Goal: Book appointment/travel/reservation

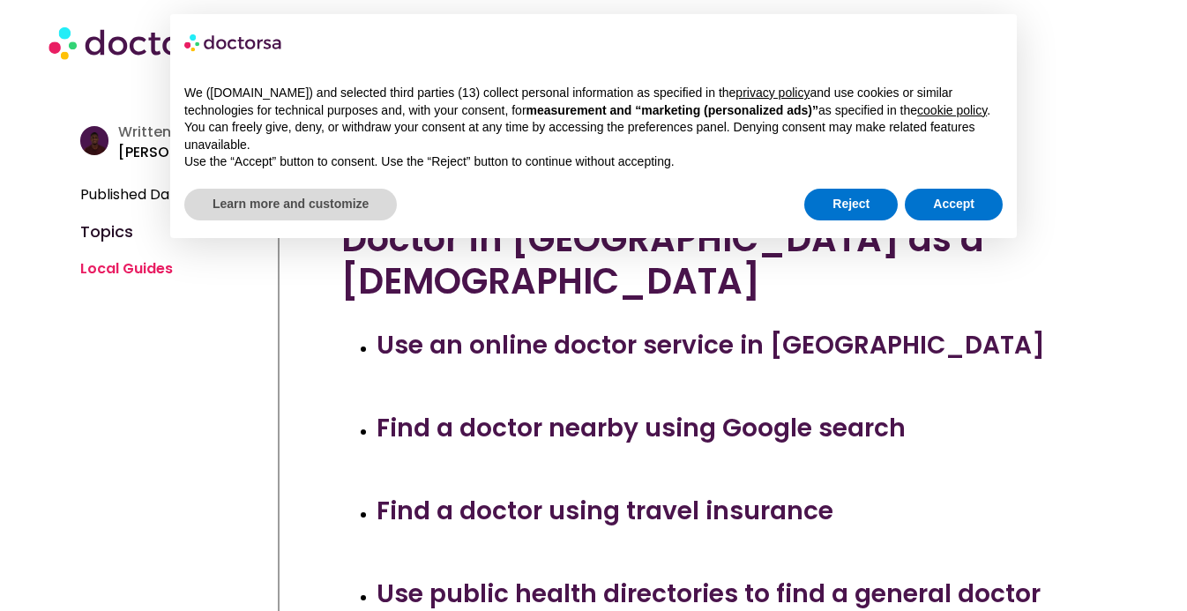
scroll to position [470, 0]
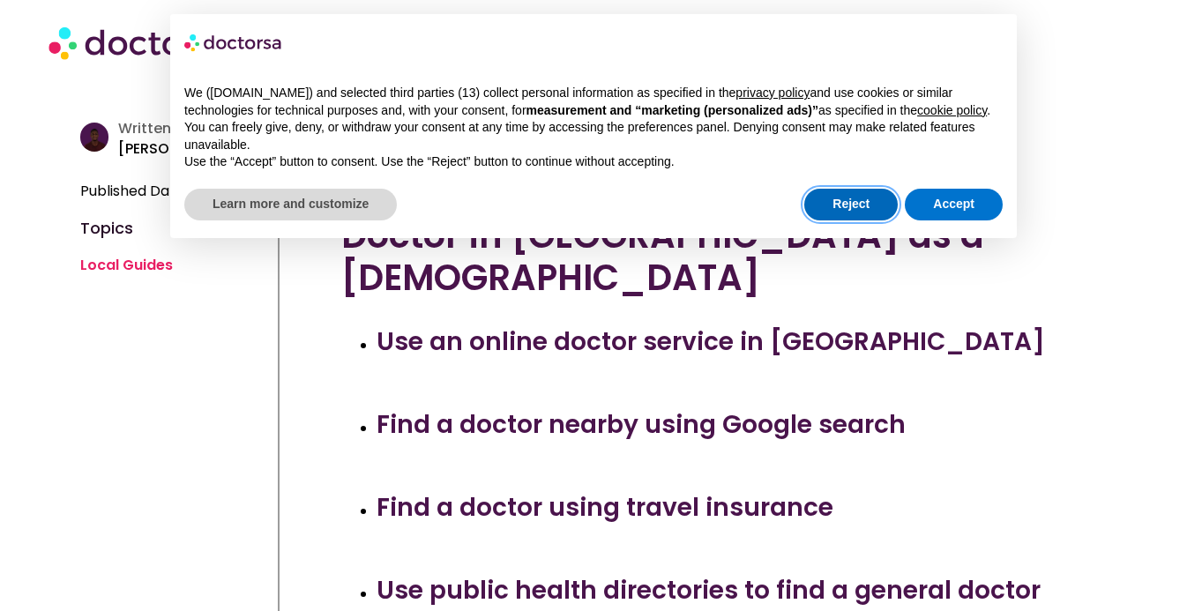
click at [832, 217] on button "Reject" at bounding box center [850, 205] width 93 height 32
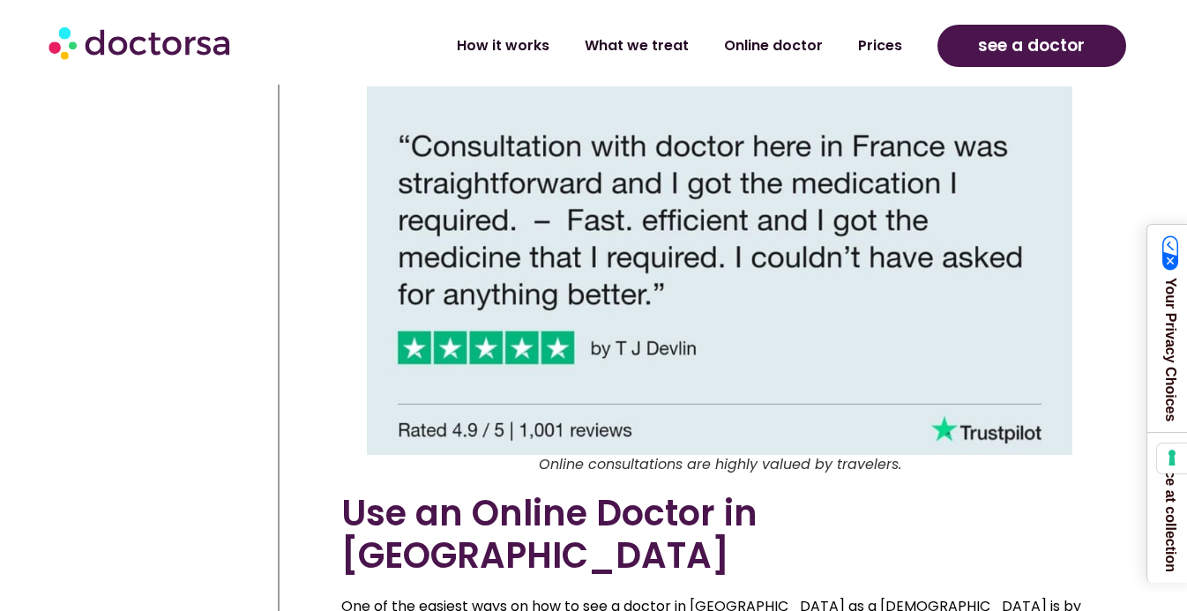
scroll to position [2593, 0]
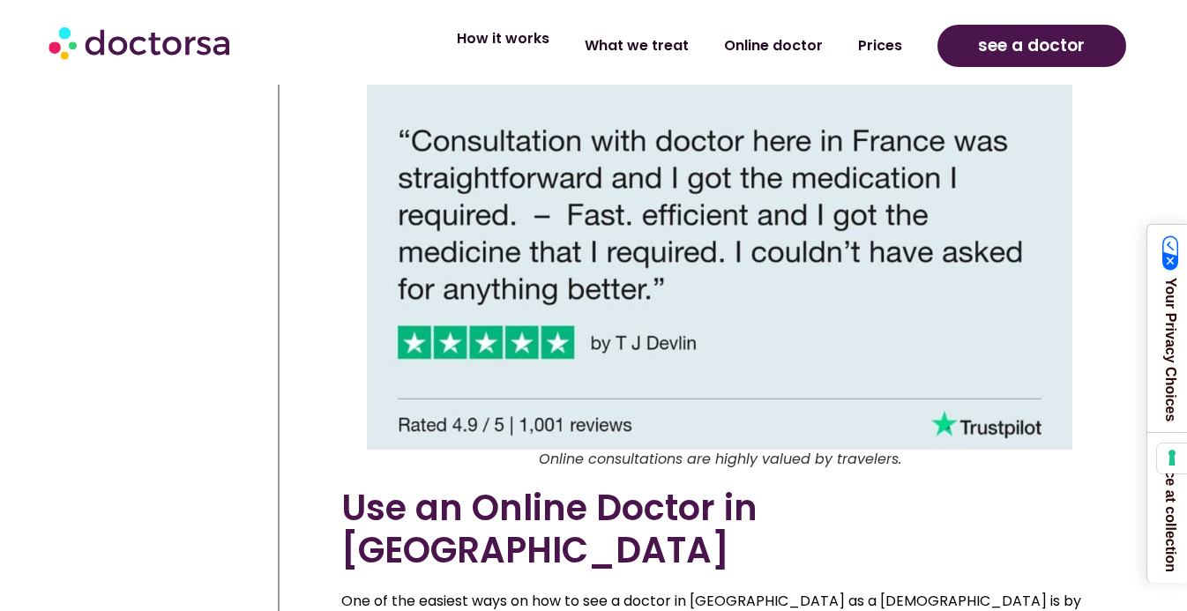
click at [511, 44] on link "How it works" at bounding box center [503, 39] width 128 height 41
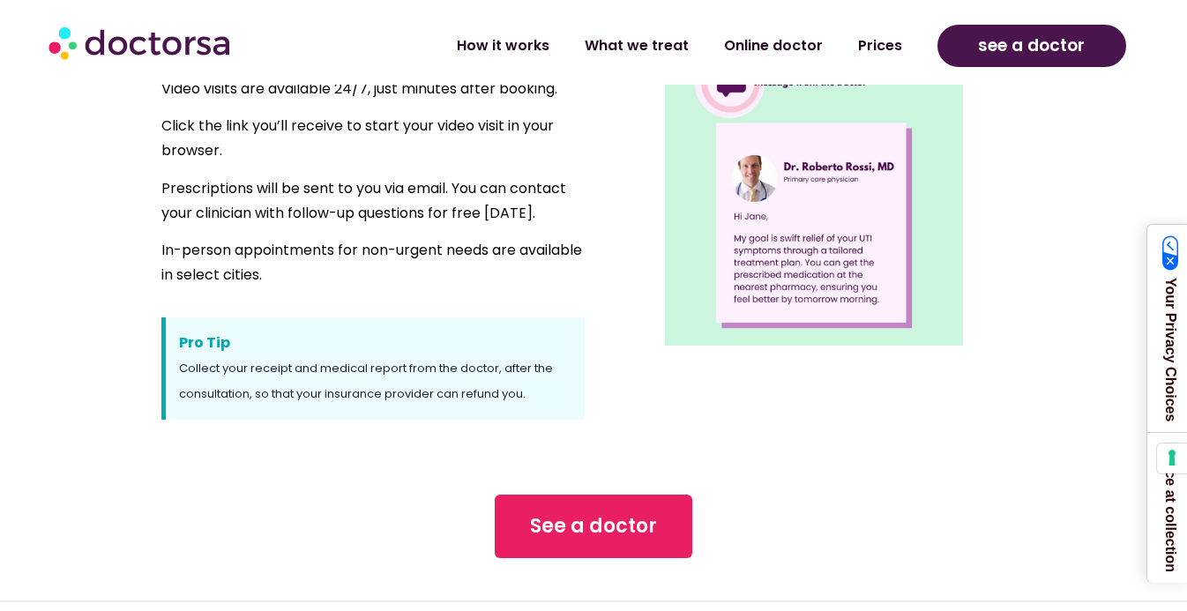
scroll to position [1439, 0]
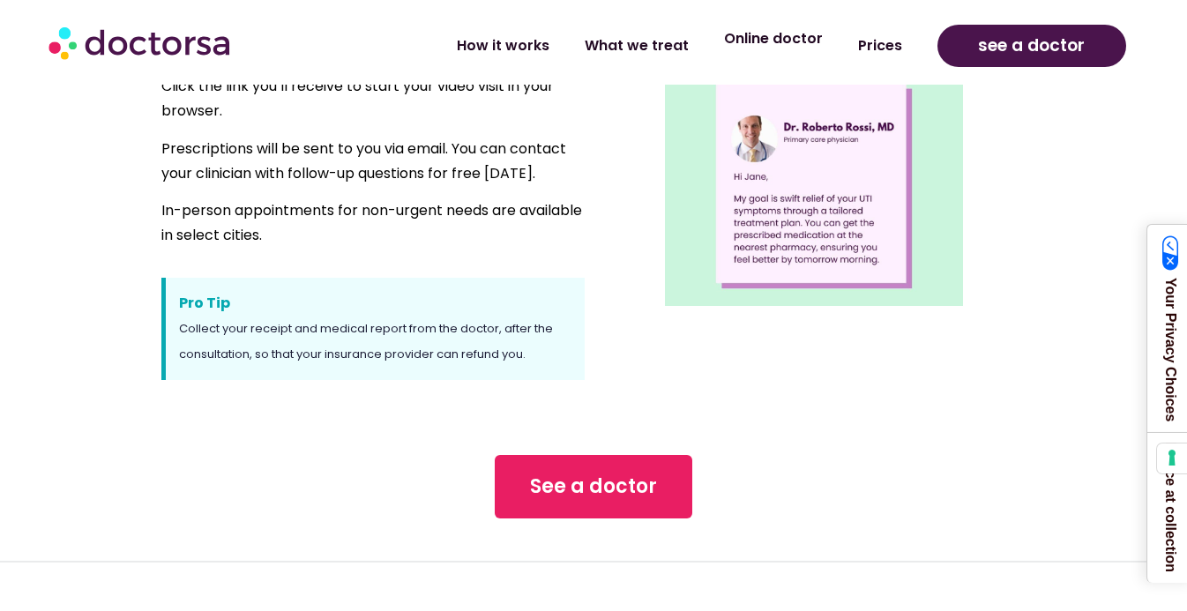
click at [765, 40] on link "Online doctor" at bounding box center [773, 39] width 134 height 41
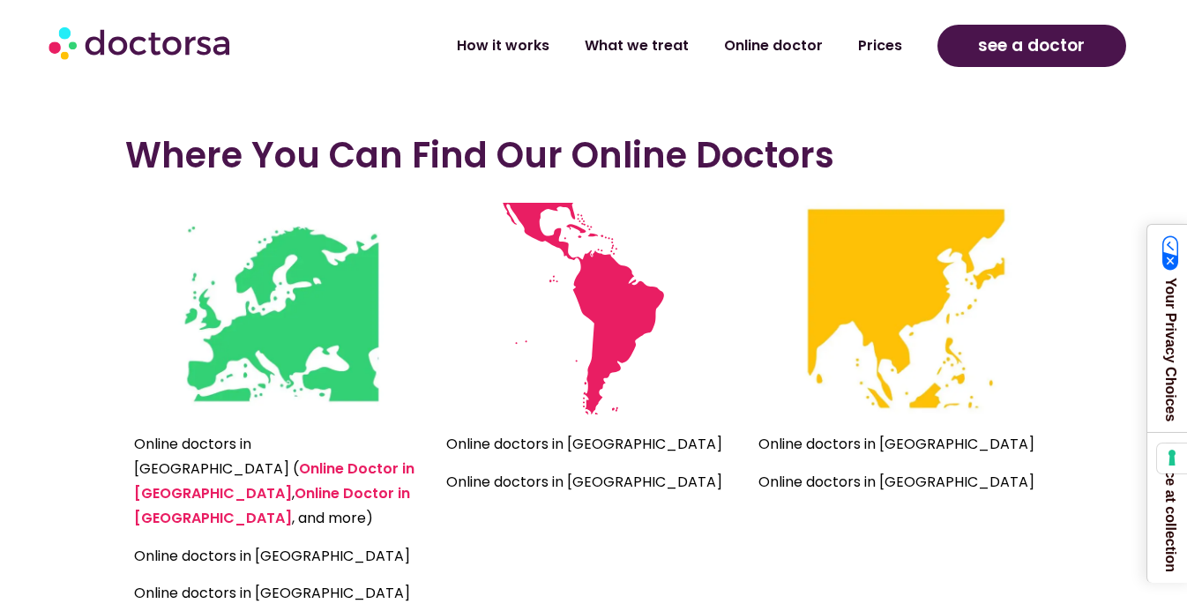
scroll to position [3929, 0]
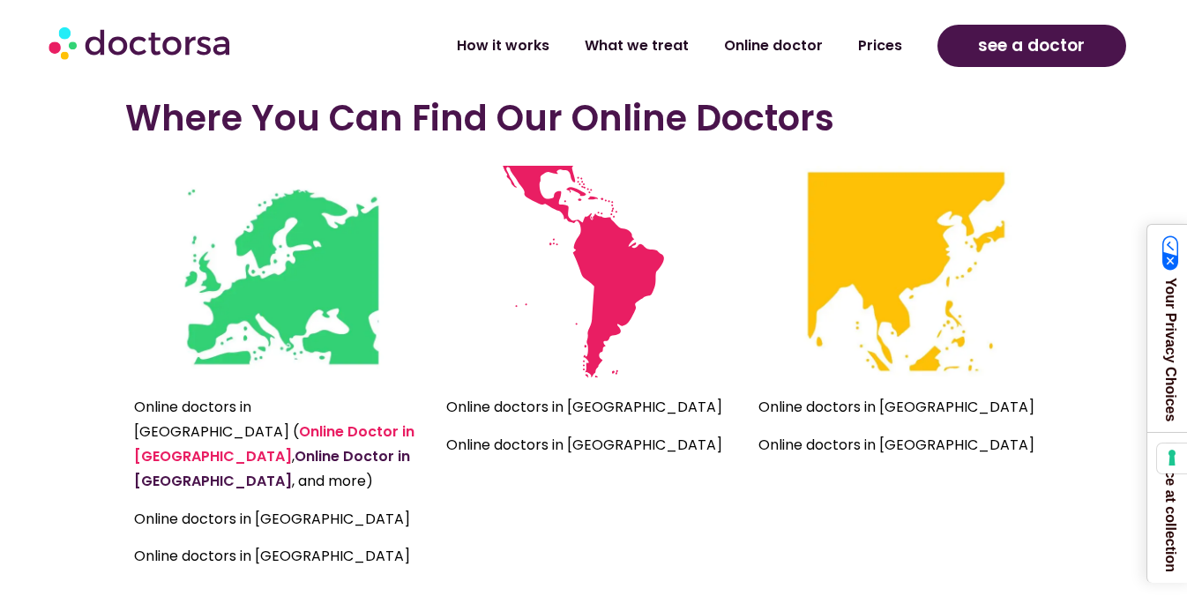
click at [335, 446] on link "Online Doctor in France" at bounding box center [272, 468] width 276 height 45
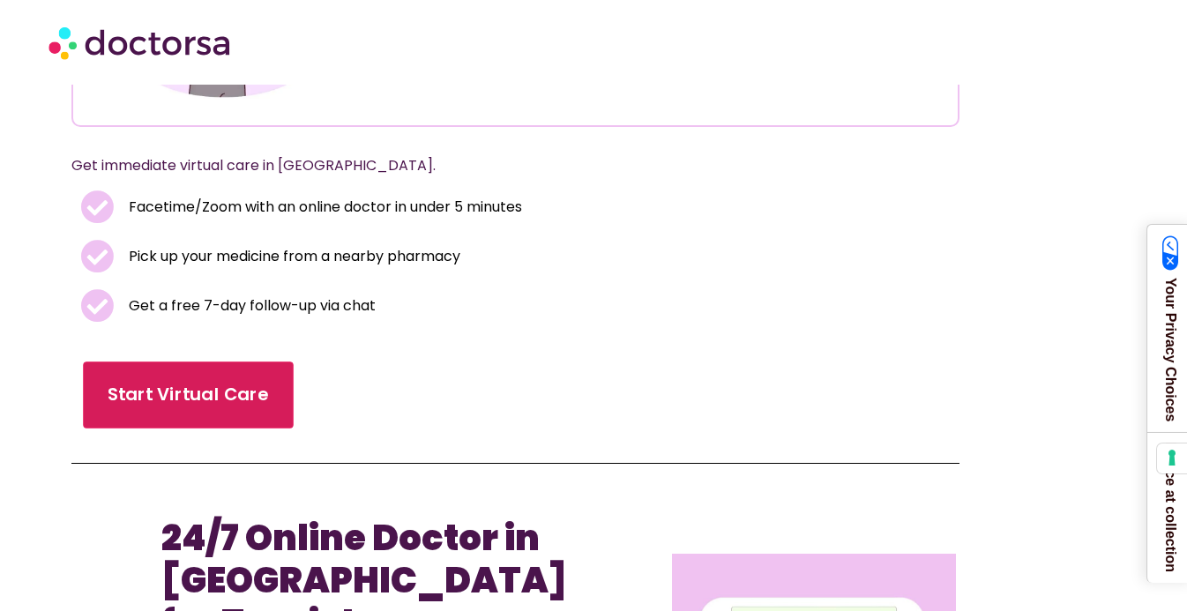
scroll to position [335, 0]
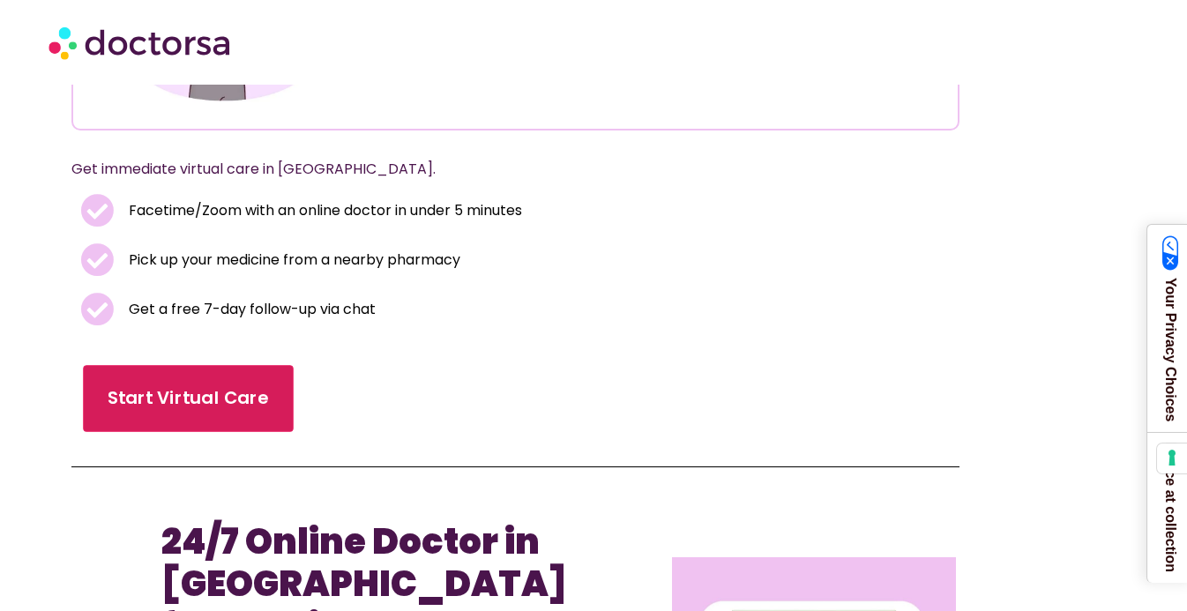
click at [202, 364] on div "Start Virtual Care" at bounding box center [515, 399] width 888 height 74
click at [197, 394] on span "Start Virtual Care" at bounding box center [188, 399] width 161 height 26
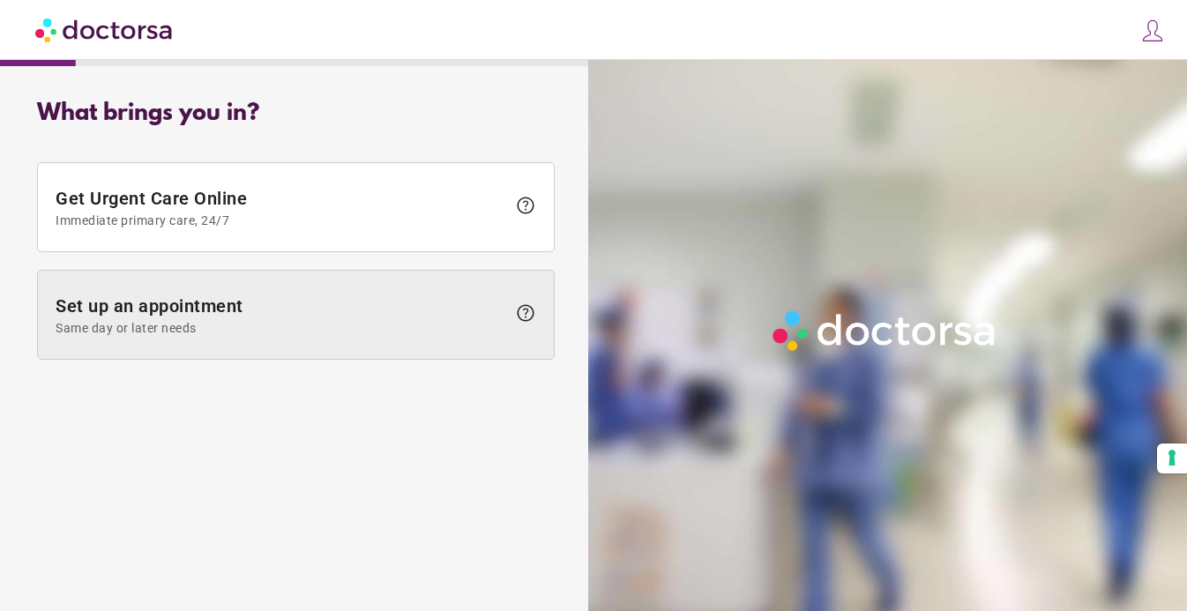
click at [467, 318] on span "Set up an appointment Same day or later needs" at bounding box center [281, 315] width 451 height 40
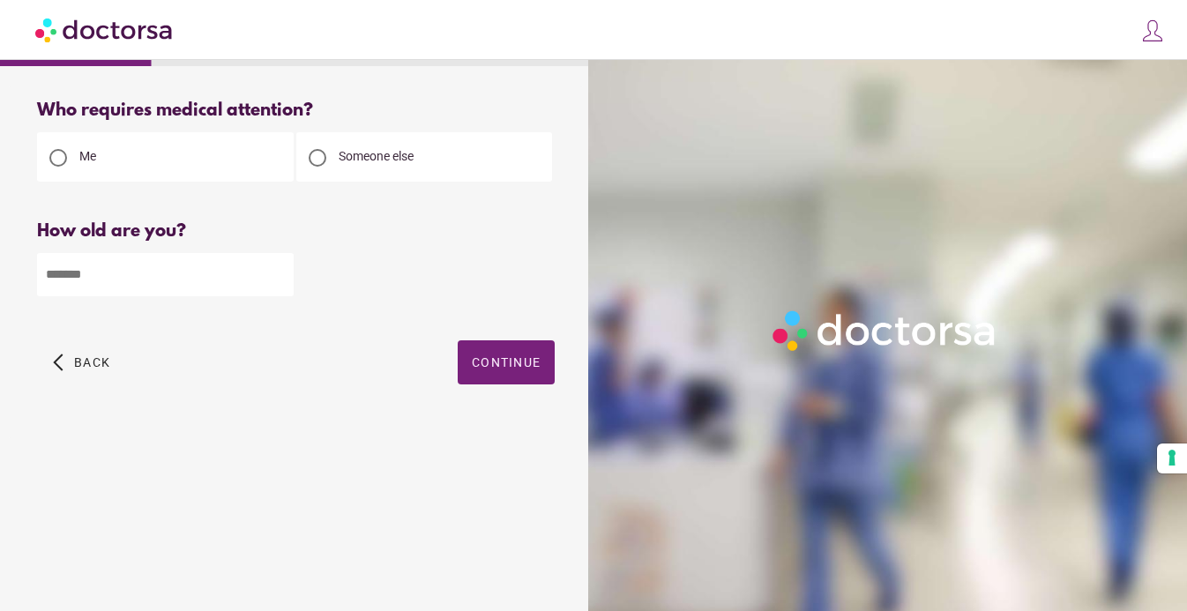
click at [175, 284] on input "number" at bounding box center [165, 274] width 257 height 43
type input "**"
click at [504, 359] on span "Continue" at bounding box center [506, 362] width 69 height 14
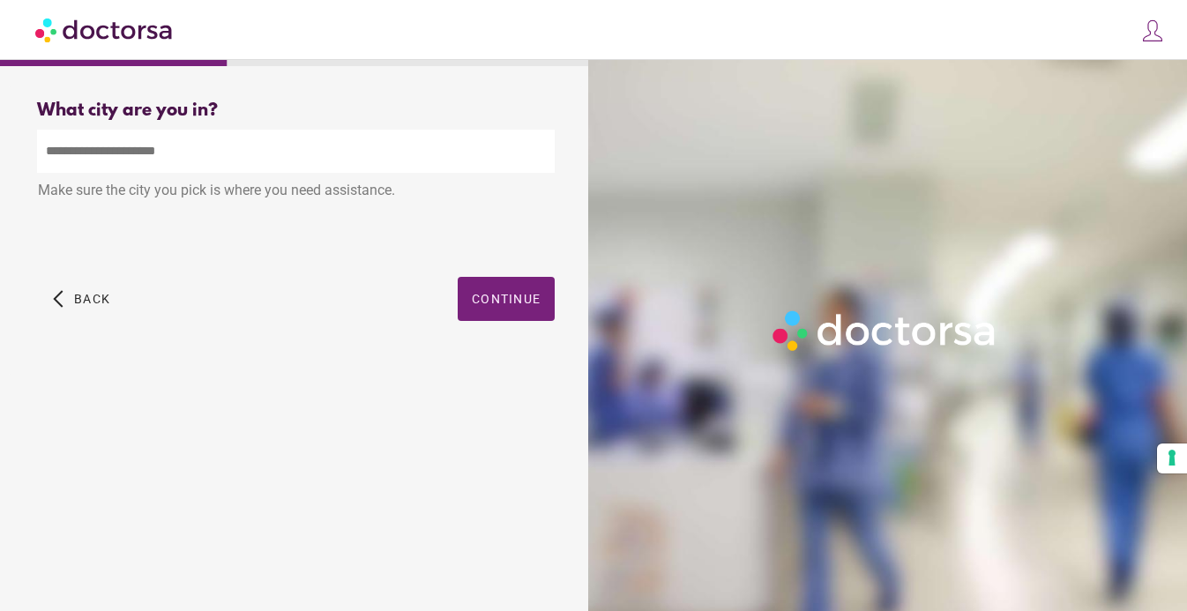
click at [258, 152] on input "text" at bounding box center [296, 151] width 518 height 43
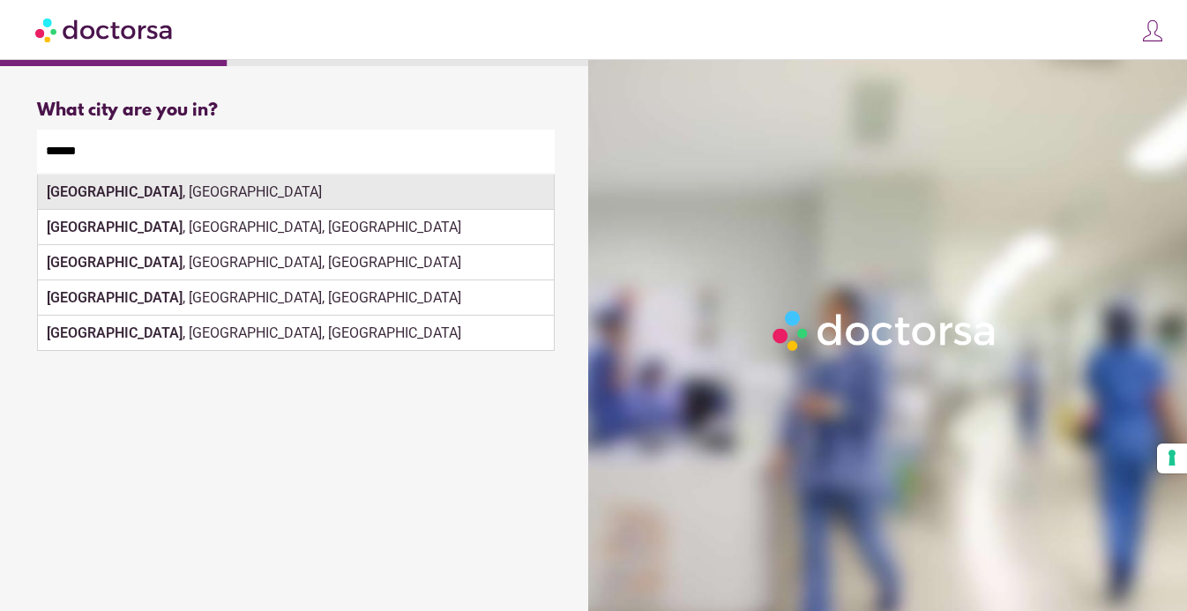
click at [169, 197] on div "Paris , France" at bounding box center [296, 192] width 516 height 35
type input "**********"
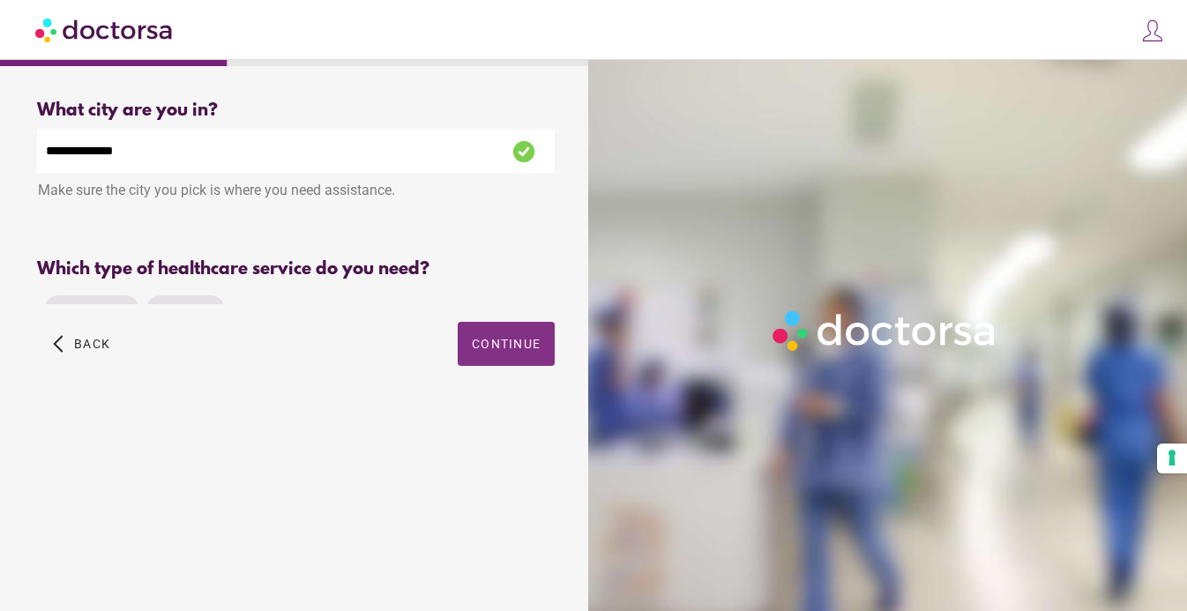
click at [490, 290] on div "Primary Care Pediatrics" at bounding box center [296, 309] width 518 height 42
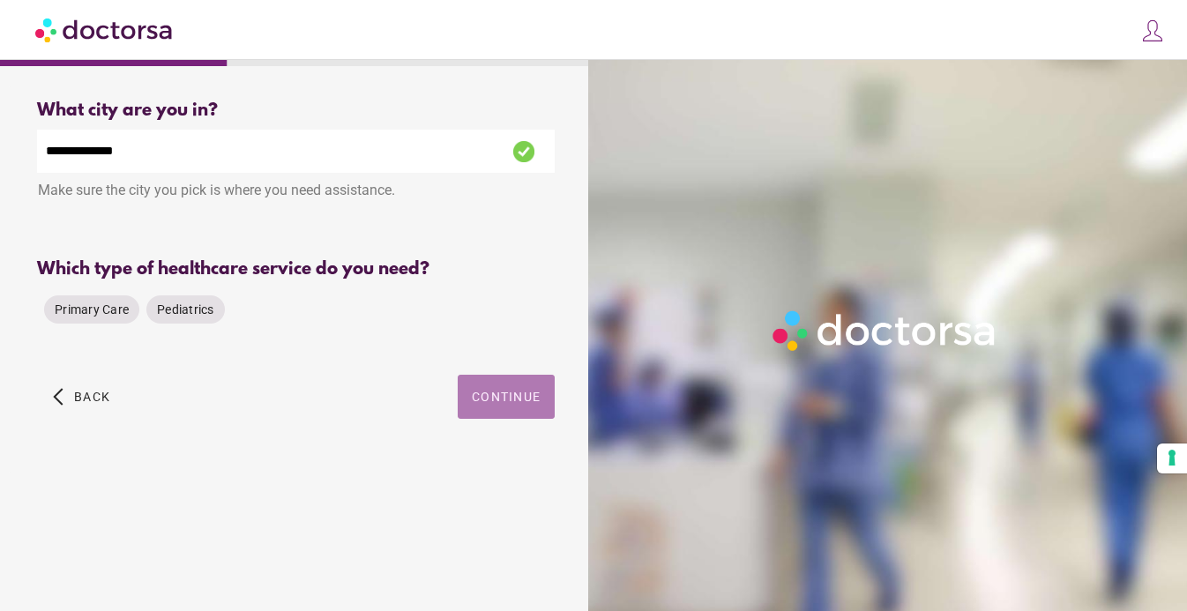
click at [492, 390] on span "Continue" at bounding box center [506, 397] width 69 height 14
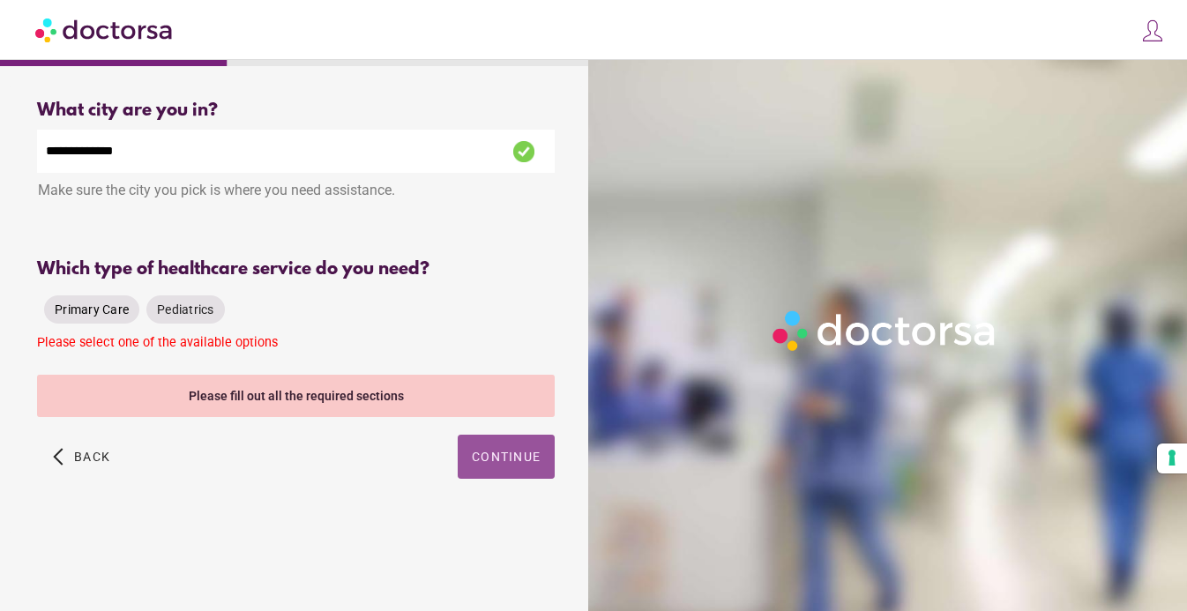
click at [121, 302] on span "Primary Care" at bounding box center [92, 309] width 74 height 14
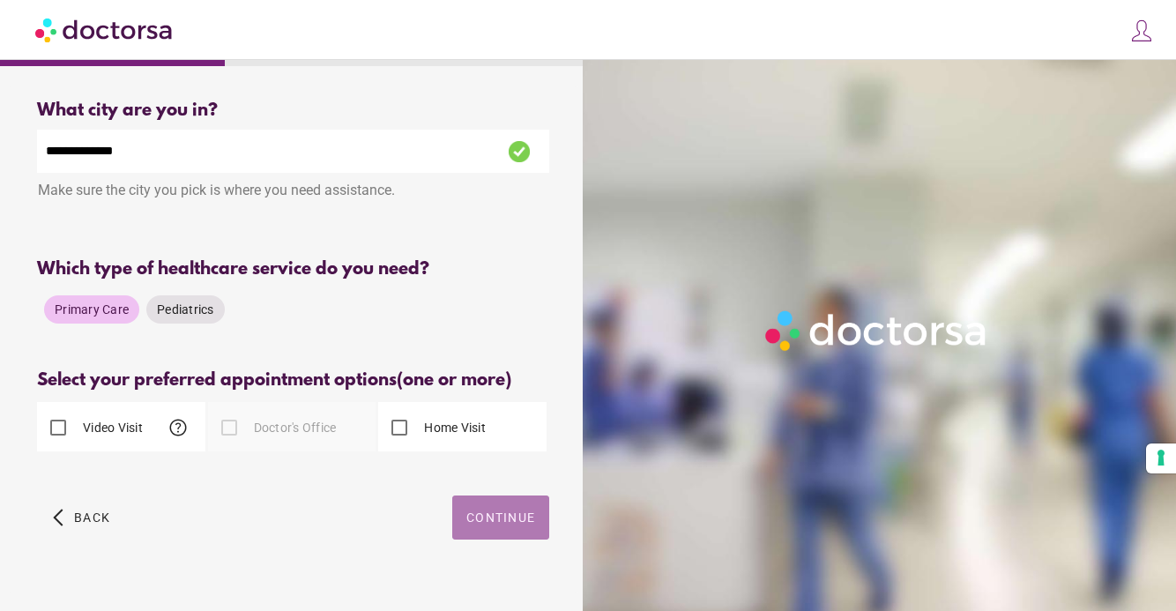
click at [474, 514] on span "Continue" at bounding box center [500, 518] width 69 height 14
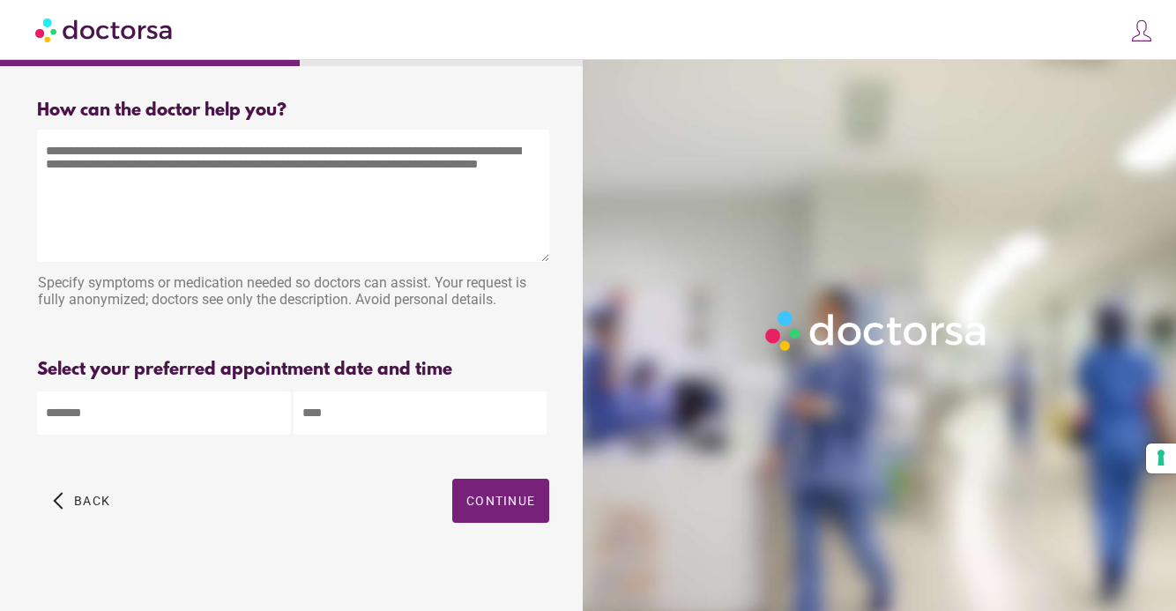
click at [257, 174] on textarea at bounding box center [293, 196] width 512 height 132
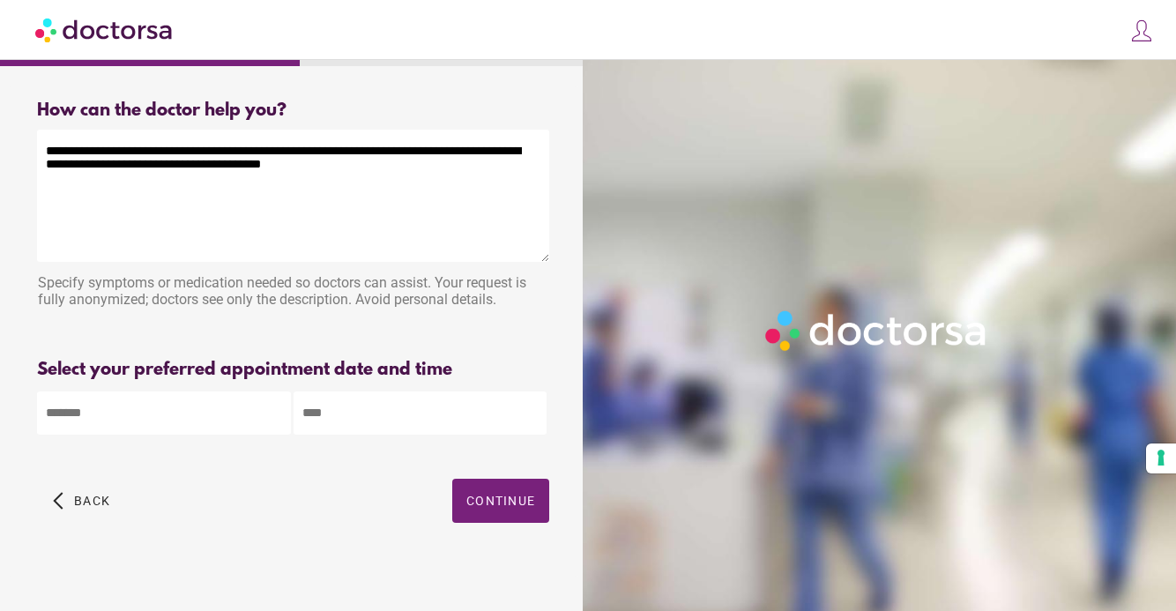
click at [168, 170] on textarea "**********" at bounding box center [293, 196] width 512 height 132
click at [347, 175] on textarea "**********" at bounding box center [293, 196] width 512 height 132
type textarea "**********"
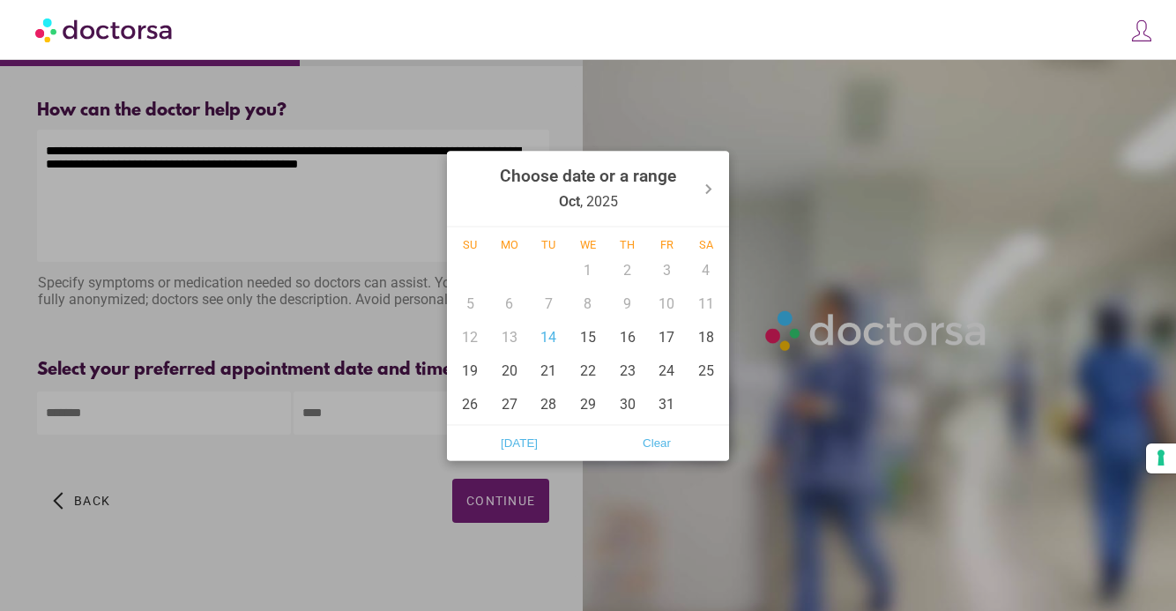
click at [167, 411] on body "**********" at bounding box center [588, 310] width 1176 height 621
click at [521, 377] on div "20" at bounding box center [510, 371] width 40 height 34
click at [544, 372] on div "21" at bounding box center [549, 371] width 40 height 34
click at [585, 369] on div "22" at bounding box center [589, 371] width 40 height 34
click at [639, 370] on div "23" at bounding box center [628, 371] width 40 height 34
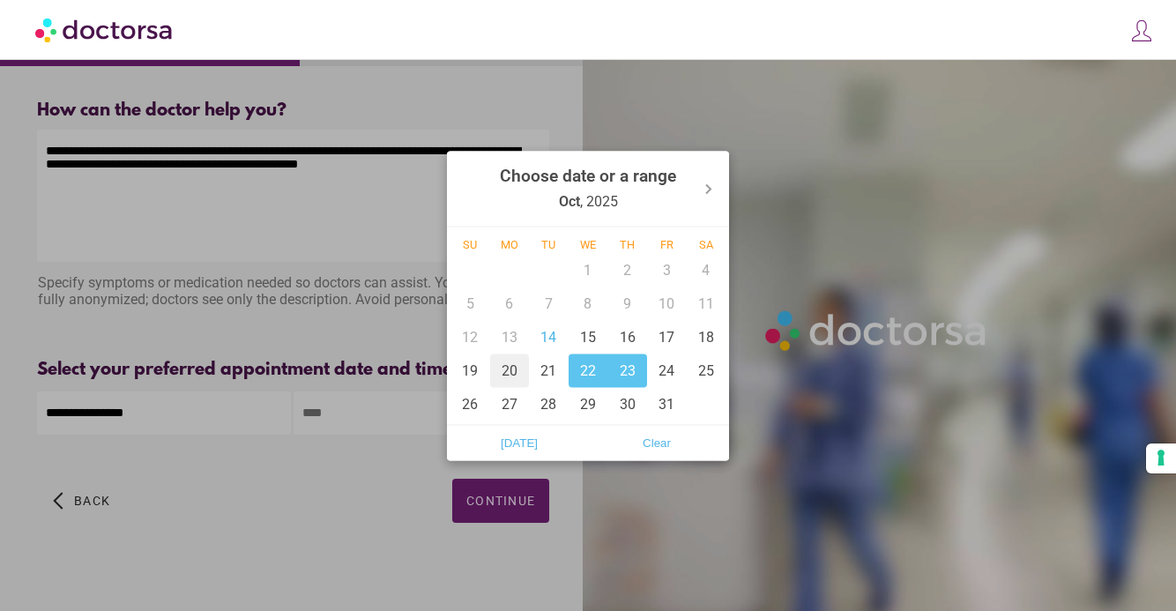
click at [520, 377] on div "20" at bounding box center [510, 371] width 40 height 34
click at [665, 378] on div "24" at bounding box center [667, 371] width 40 height 34
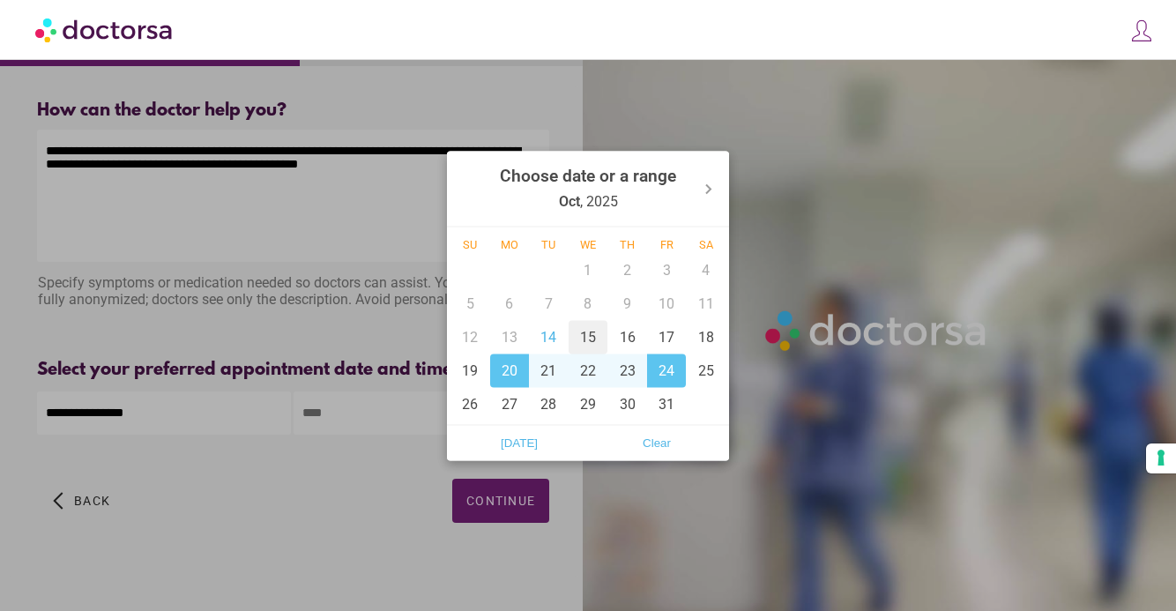
click at [571, 336] on div "15" at bounding box center [589, 337] width 40 height 34
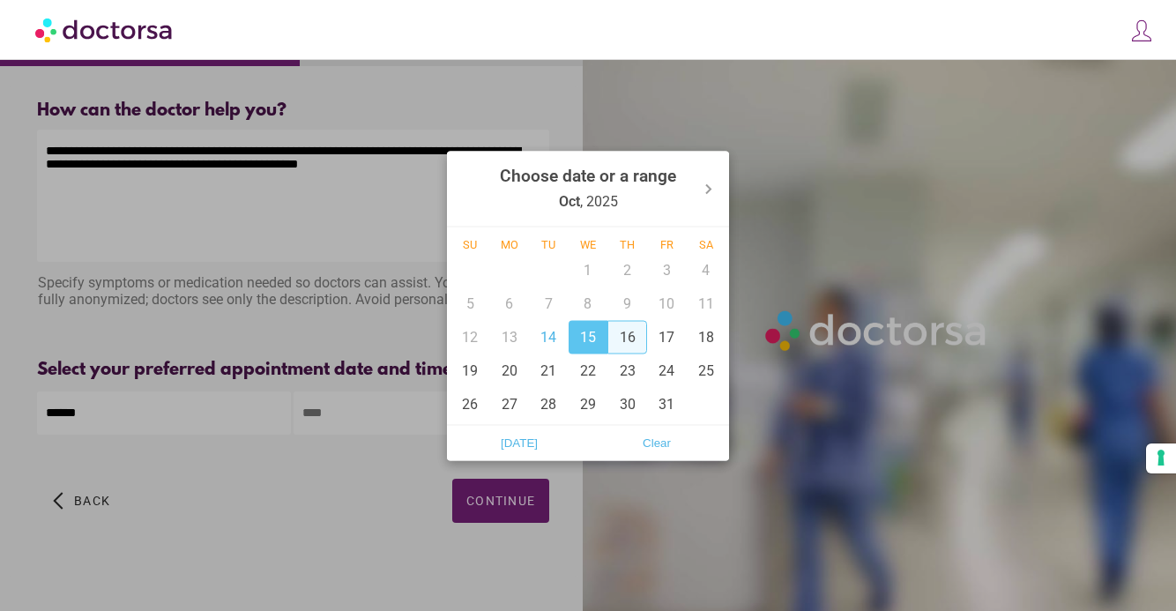
click at [635, 334] on div "16" at bounding box center [628, 337] width 40 height 34
click at [697, 373] on div "25" at bounding box center [706, 371] width 40 height 34
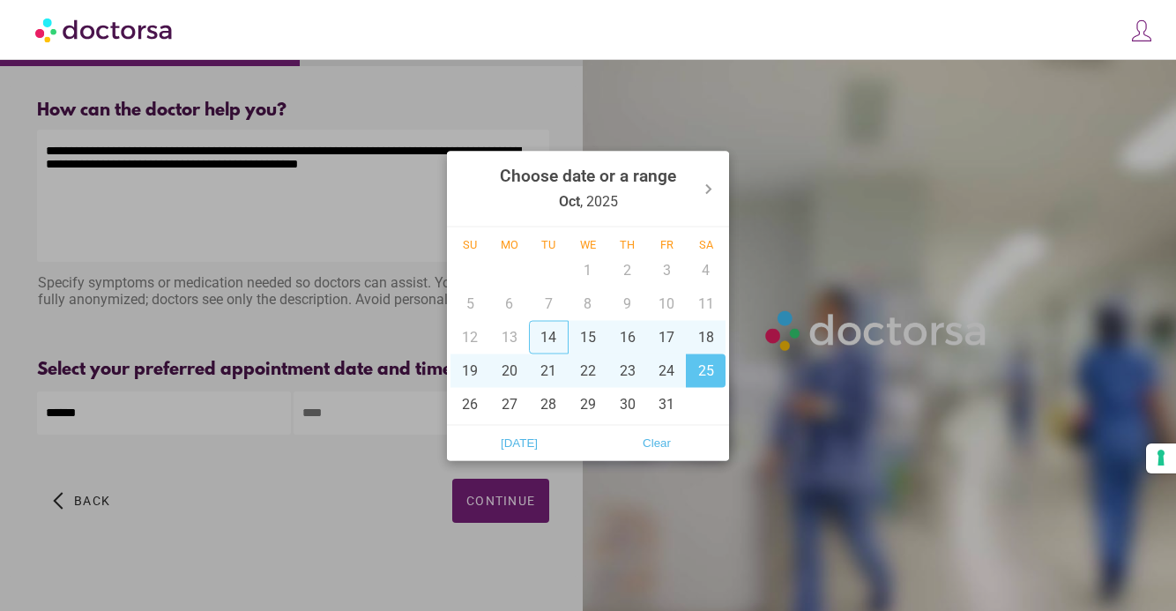
click at [548, 338] on div "14" at bounding box center [549, 337] width 40 height 34
type input "**********"
click at [345, 423] on div at bounding box center [588, 305] width 1176 height 611
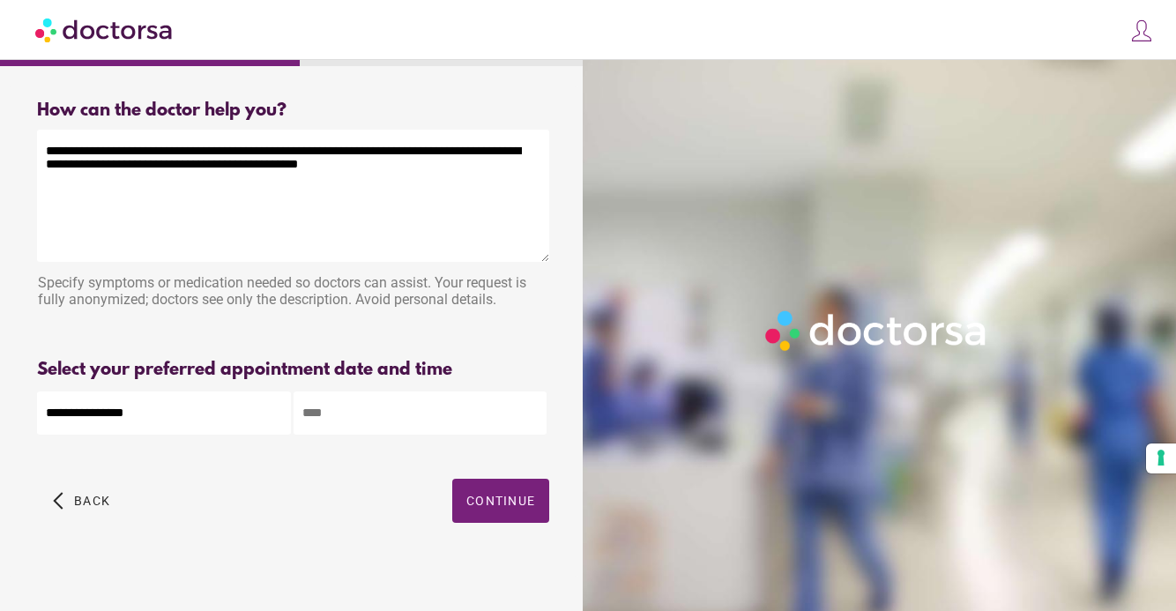
click at [345, 418] on input "text" at bounding box center [421, 413] width 254 height 43
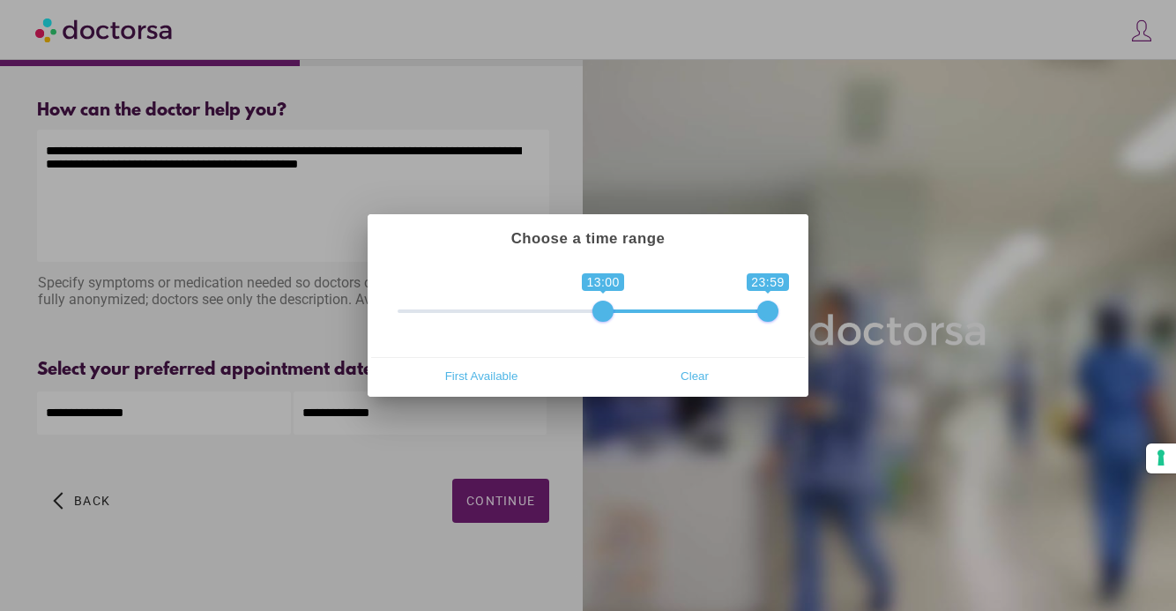
type input "**********"
drag, startPoint x: 407, startPoint y: 312, endPoint x: 594, endPoint y: 325, distance: 187.4
click at [594, 325] on div "**********" at bounding box center [588, 308] width 434 height 97
click at [637, 444] on div at bounding box center [588, 305] width 1176 height 611
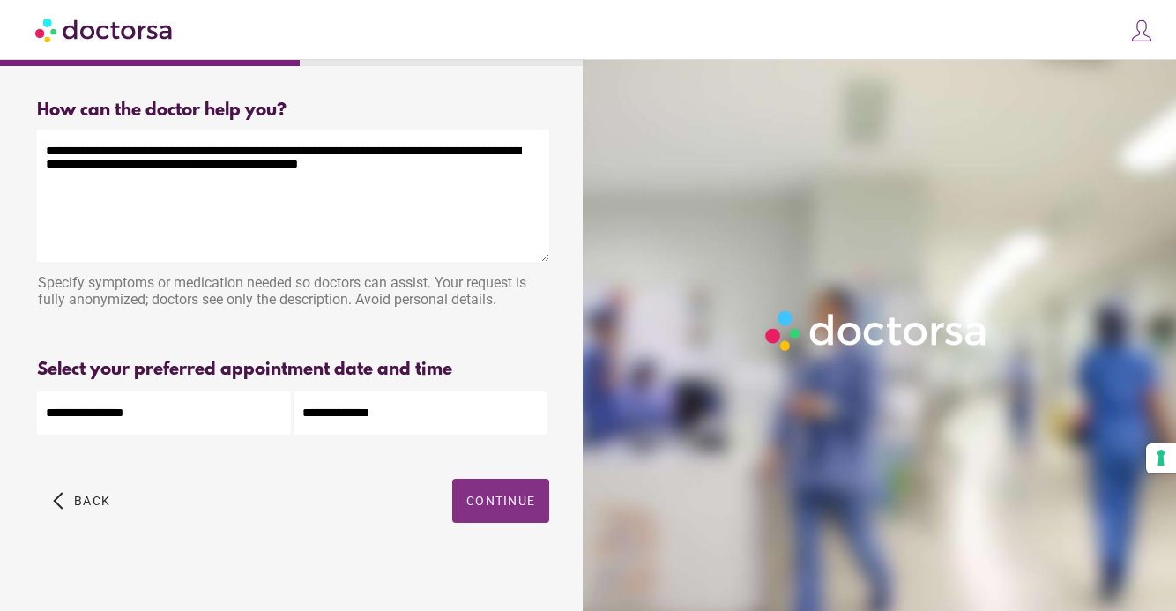
click at [485, 517] on span "button" at bounding box center [500, 501] width 97 height 44
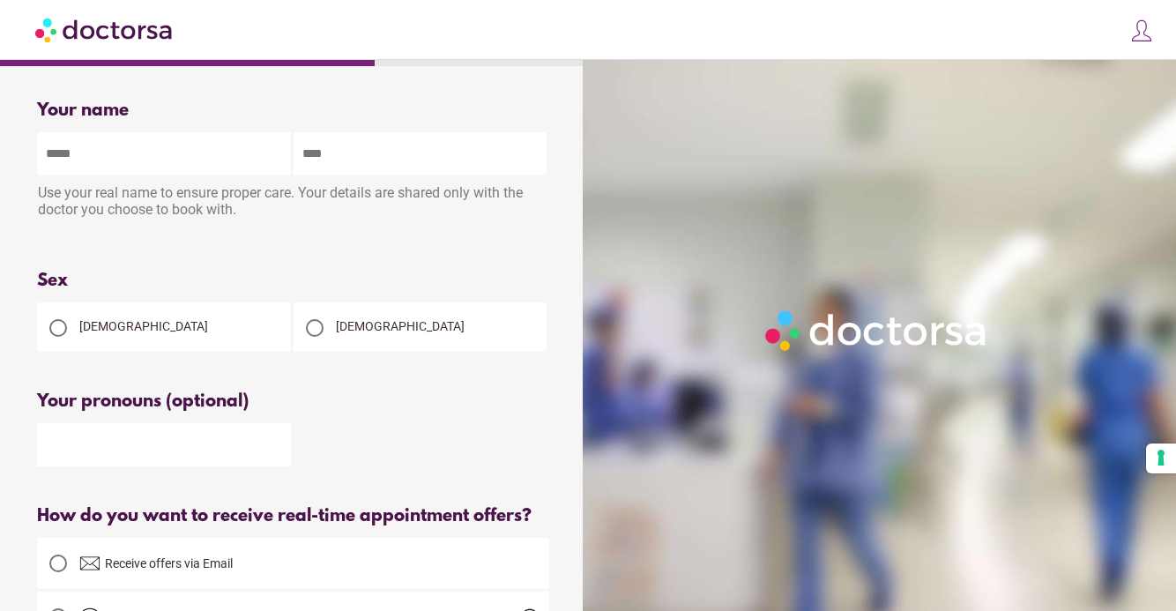
click at [143, 160] on input "text" at bounding box center [164, 153] width 254 height 43
type input "********"
type input "*******"
click at [310, 329] on div at bounding box center [315, 328] width 18 height 18
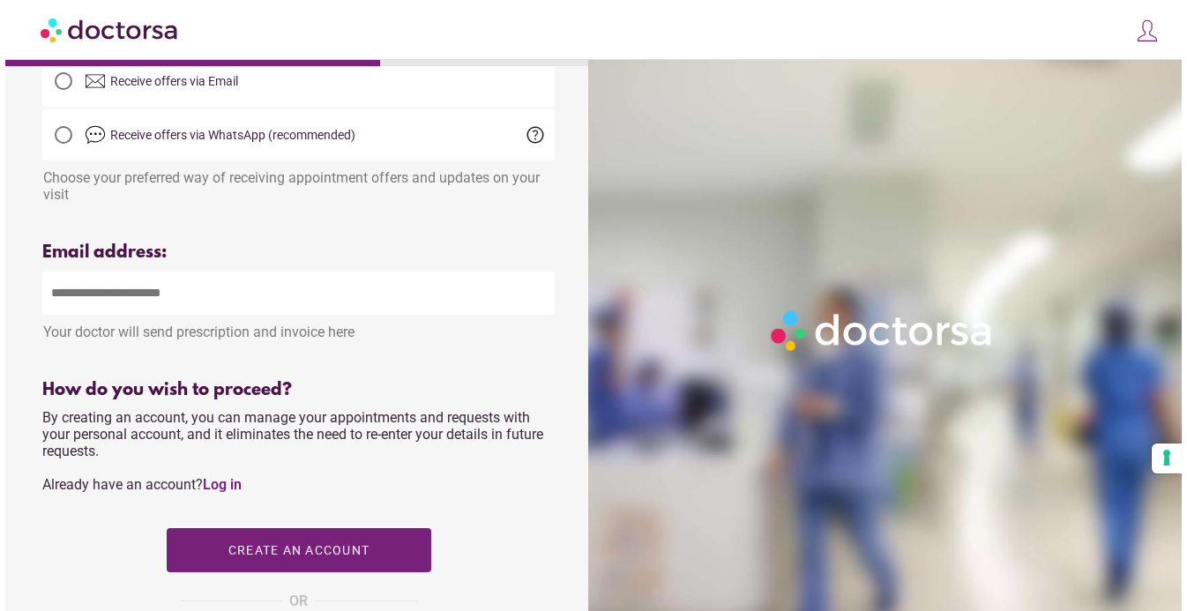
scroll to position [510, 0]
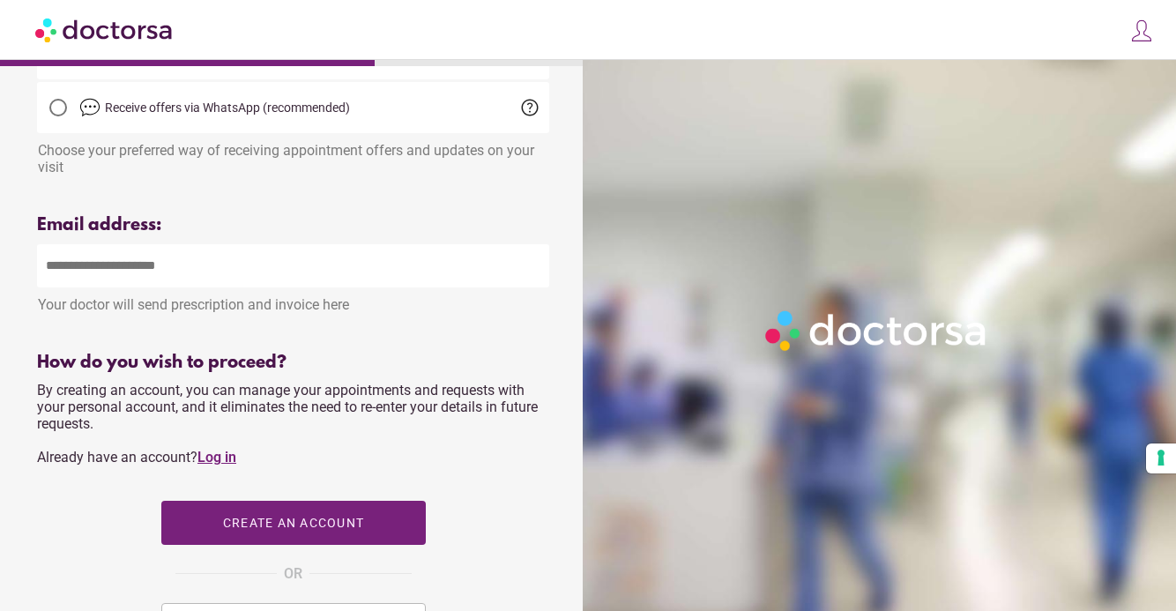
click at [219, 461] on link "Log in" at bounding box center [217, 457] width 39 height 17
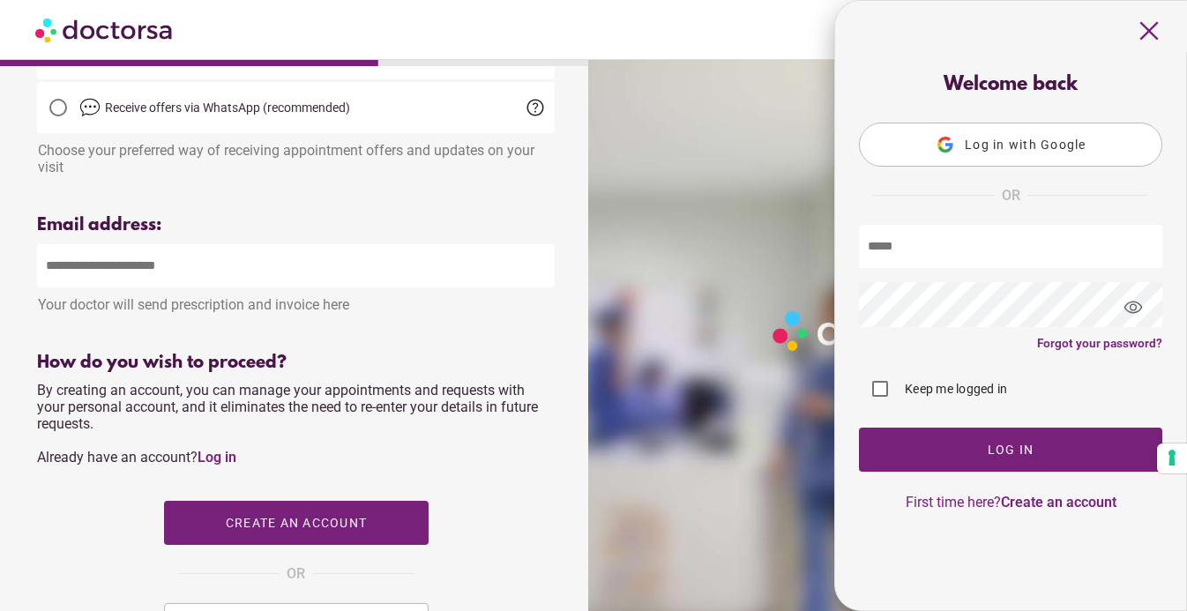
click at [965, 133] on button "Log in with Google" at bounding box center [1010, 145] width 303 height 44
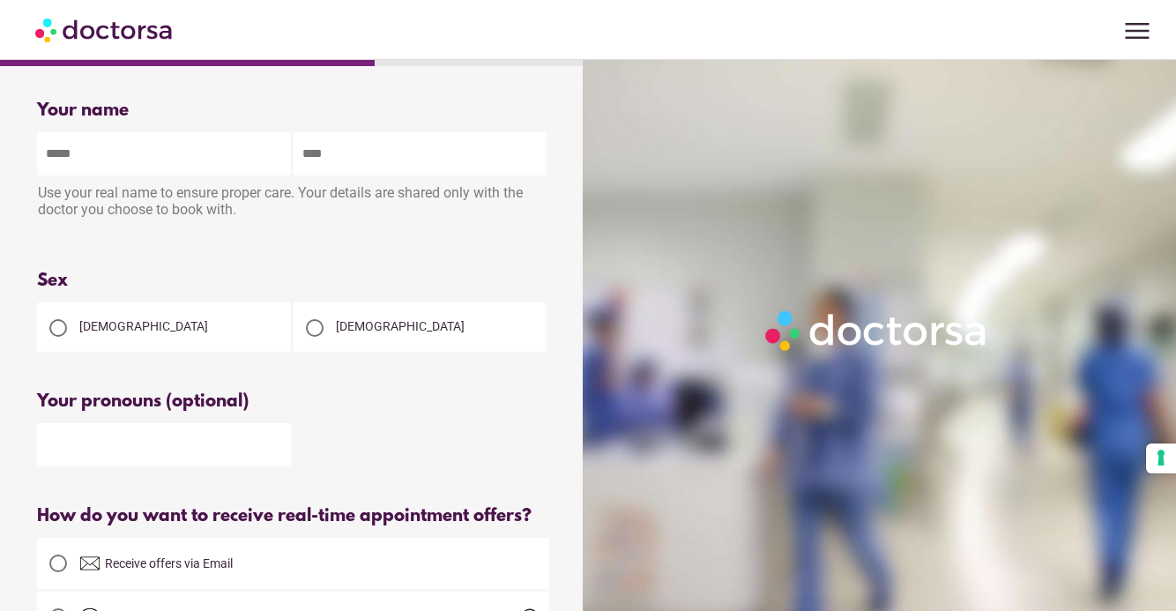
click at [157, 156] on input "text" at bounding box center [164, 153] width 254 height 43
type input "********"
type input "*******"
click at [310, 325] on div at bounding box center [315, 328] width 18 height 18
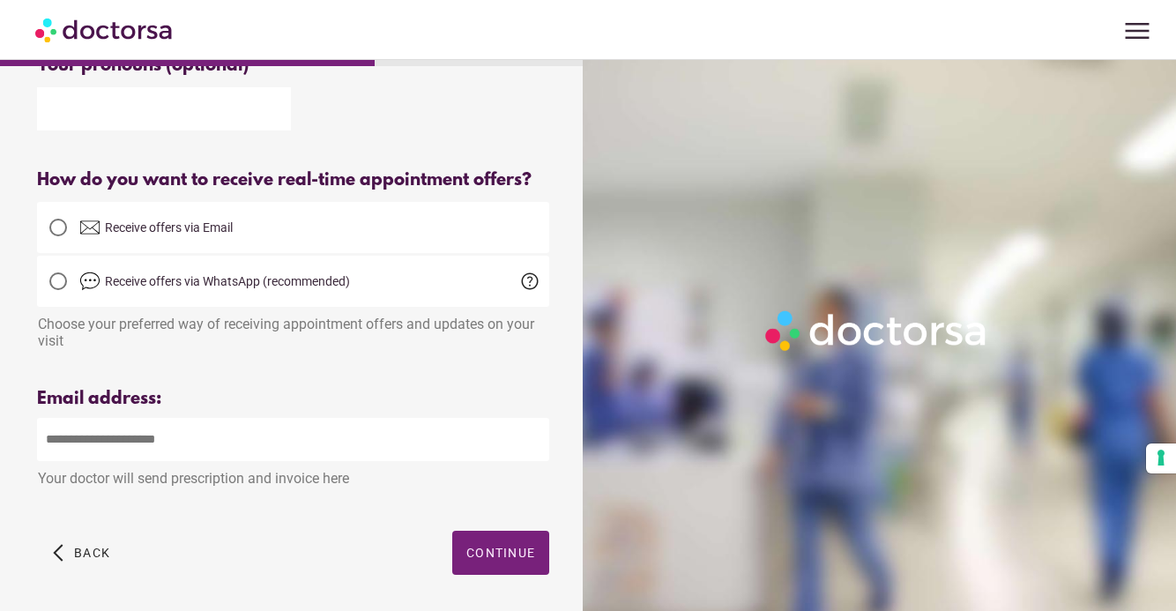
scroll to position [349, 0]
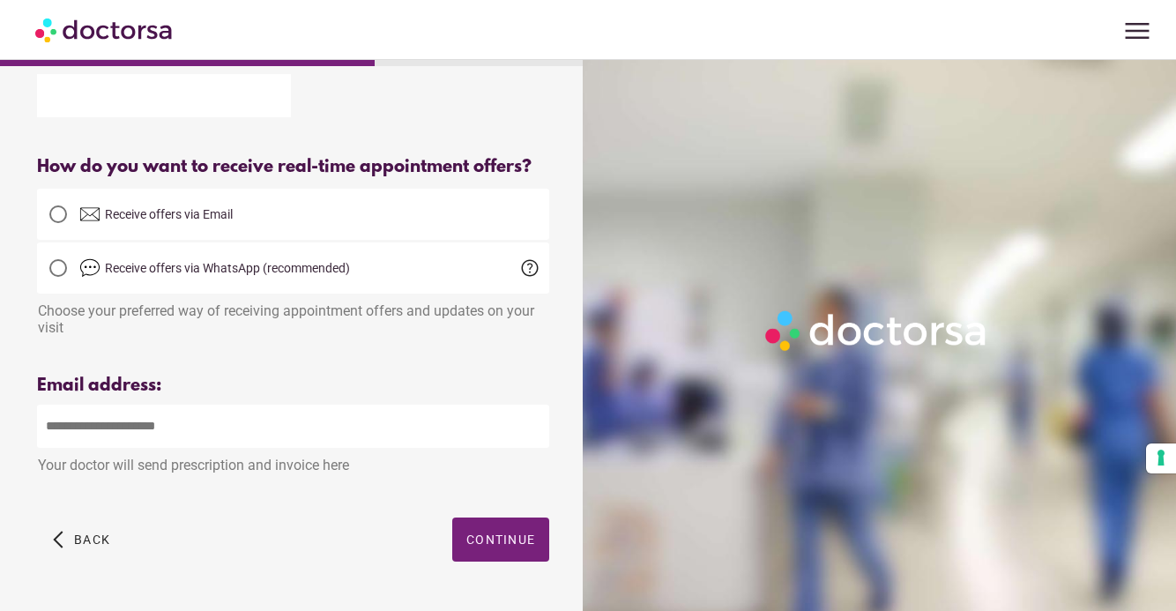
click at [157, 427] on input "email" at bounding box center [293, 426] width 512 height 43
type input "**********"
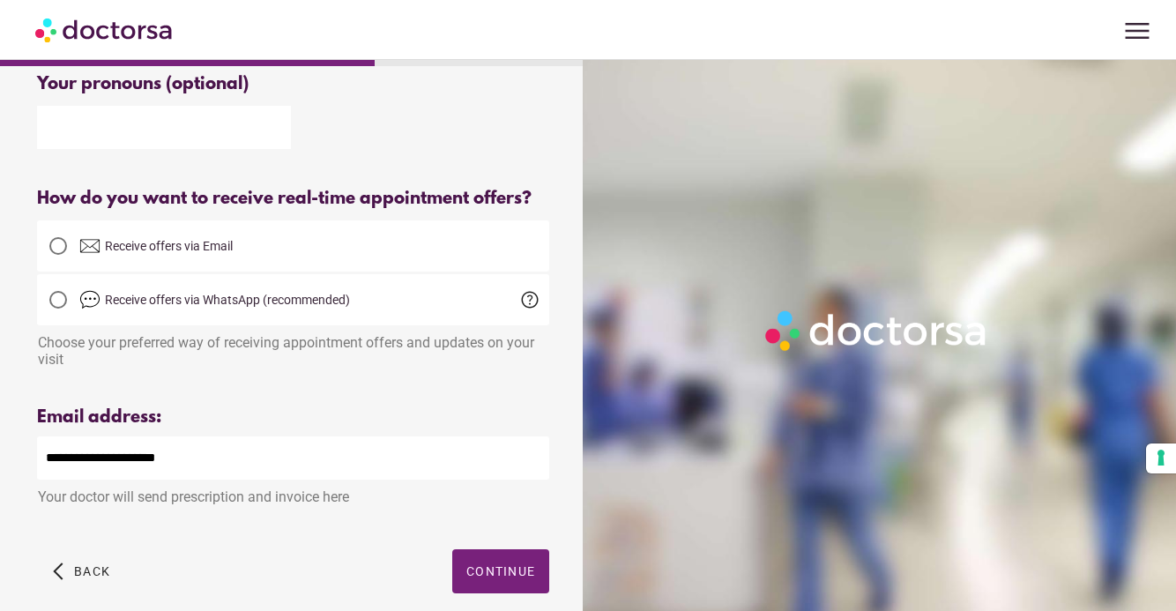
scroll to position [311, 0]
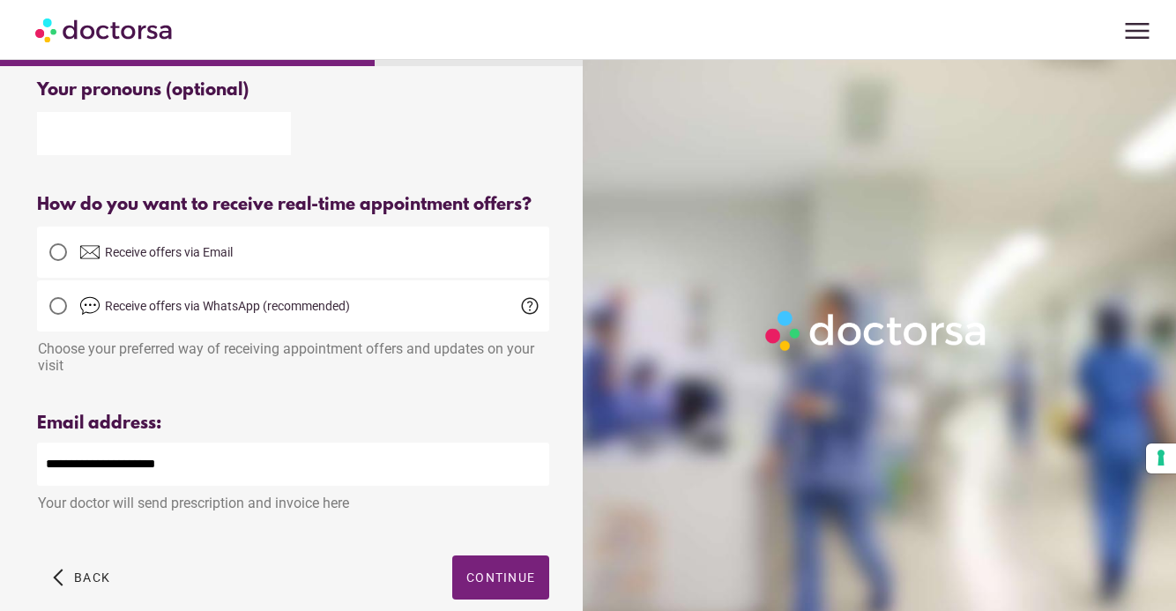
click at [239, 257] on span "Receive offers via Email" at bounding box center [314, 252] width 470 height 21
click at [490, 585] on span "Continue" at bounding box center [500, 578] width 69 height 14
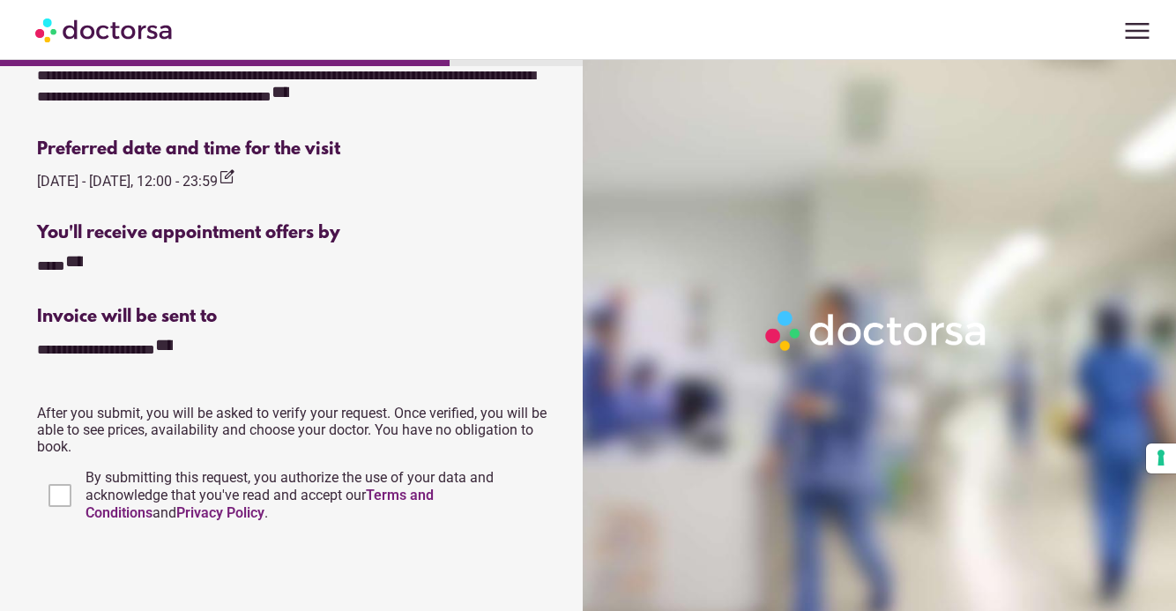
scroll to position [701, 0]
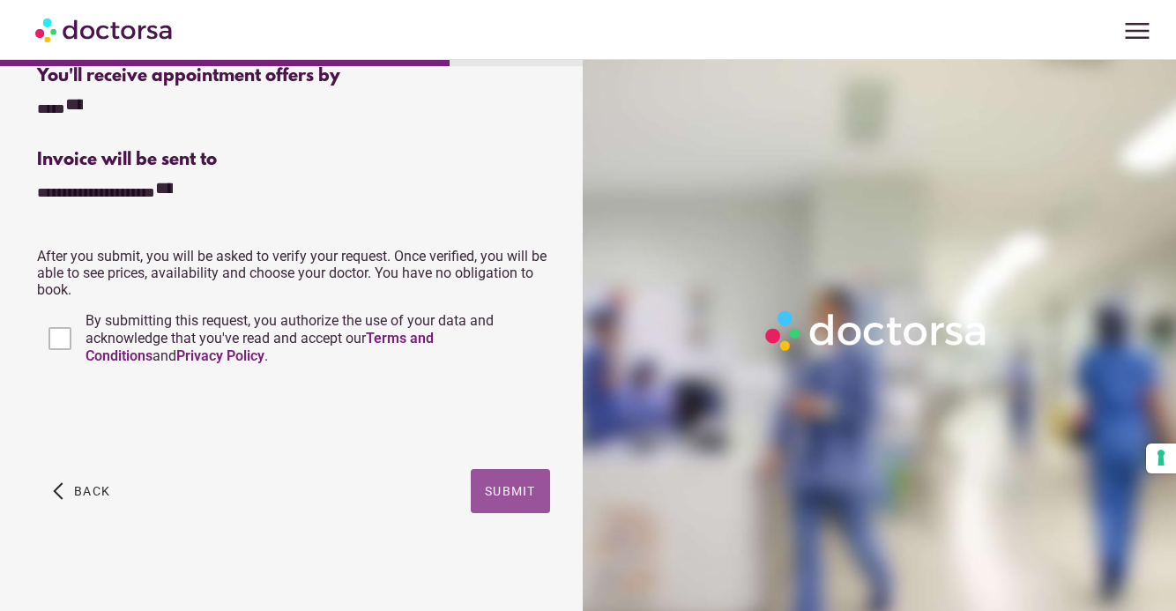
click at [517, 483] on span "button" at bounding box center [510, 491] width 79 height 44
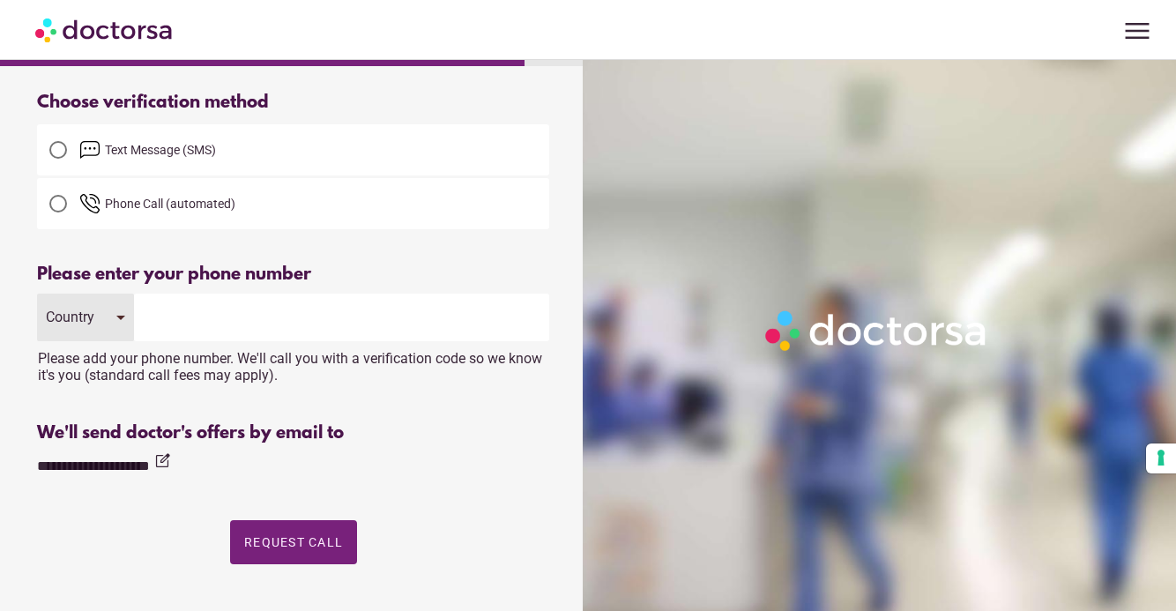
scroll to position [64, 0]
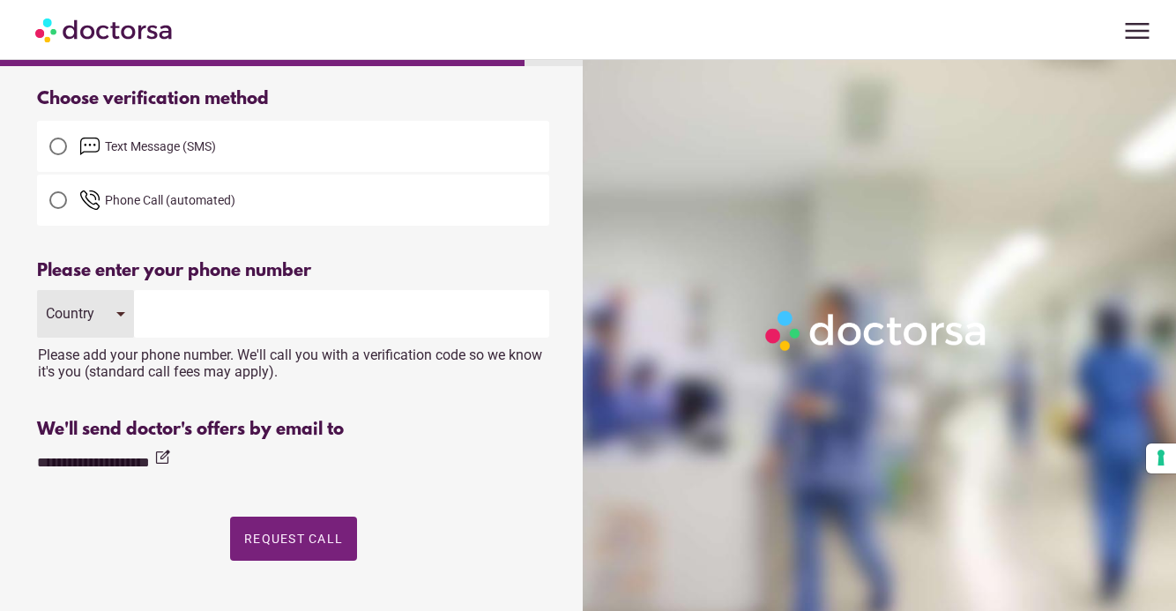
click at [256, 330] on input "tel" at bounding box center [341, 314] width 415 height 48
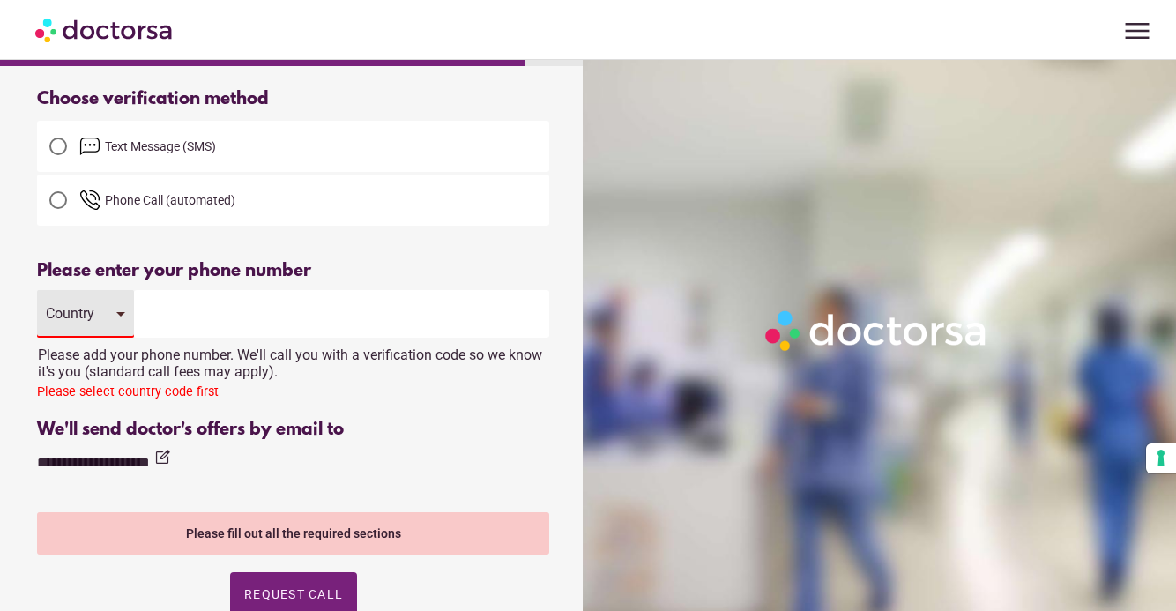
click at [265, 314] on input "tel" at bounding box center [341, 314] width 415 height 48
click at [205, 310] on input "tel" at bounding box center [341, 314] width 415 height 48
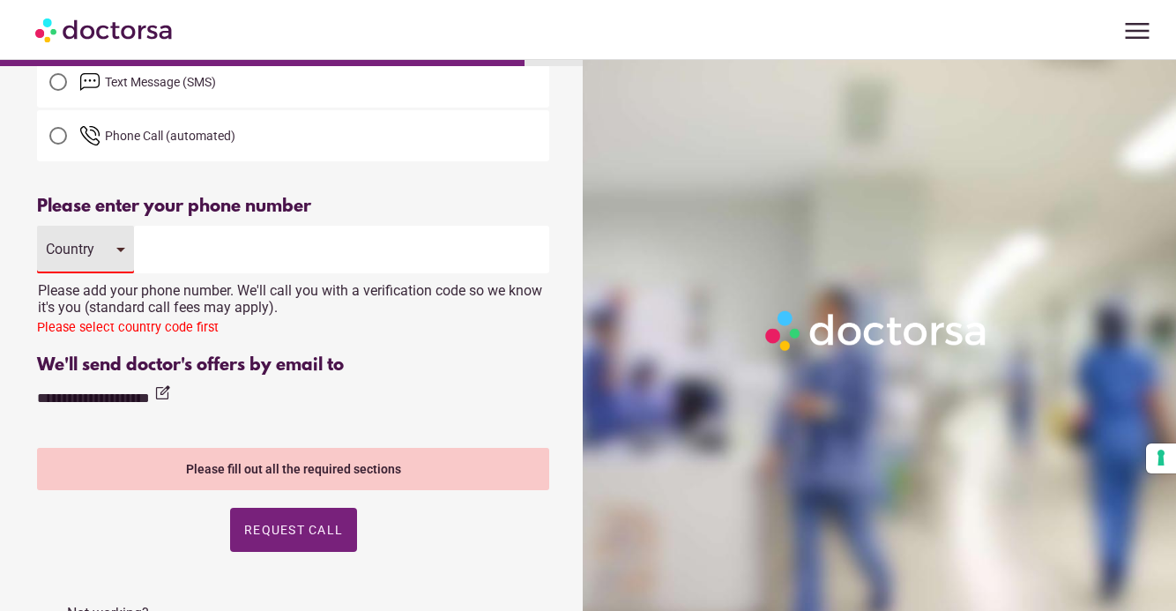
scroll to position [130, 0]
click at [242, 265] on input "tel" at bounding box center [341, 249] width 415 height 48
click at [224, 243] on input "tel" at bounding box center [341, 249] width 415 height 48
click at [364, 237] on input "tel" at bounding box center [341, 249] width 415 height 48
click at [296, 255] on input "tel" at bounding box center [341, 249] width 415 height 48
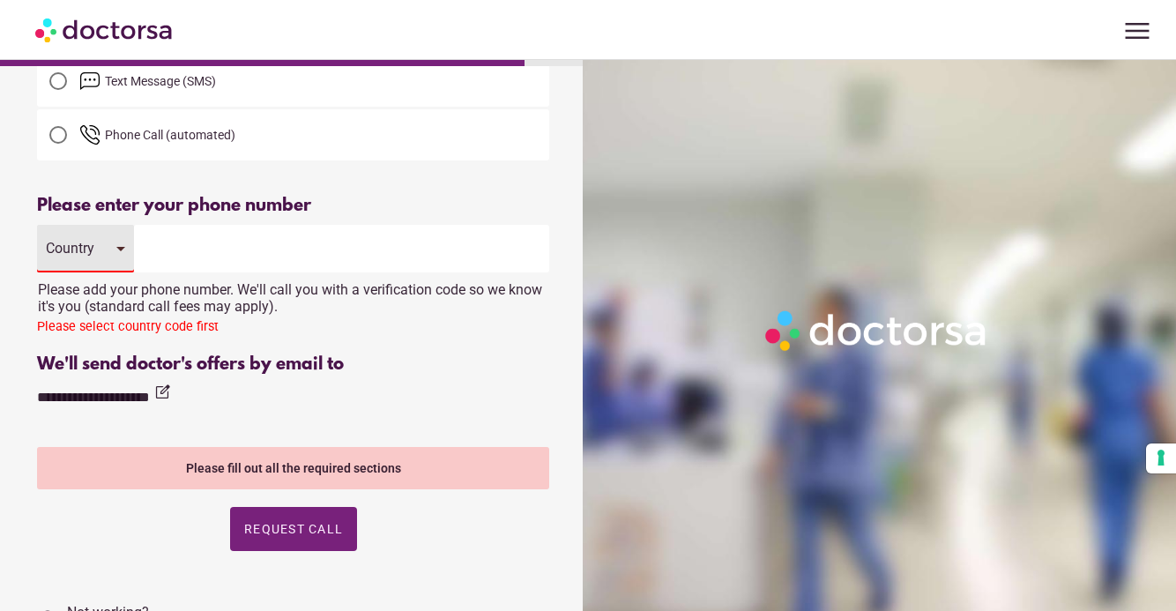
click at [92, 235] on div "Country" at bounding box center [85, 249] width 97 height 48
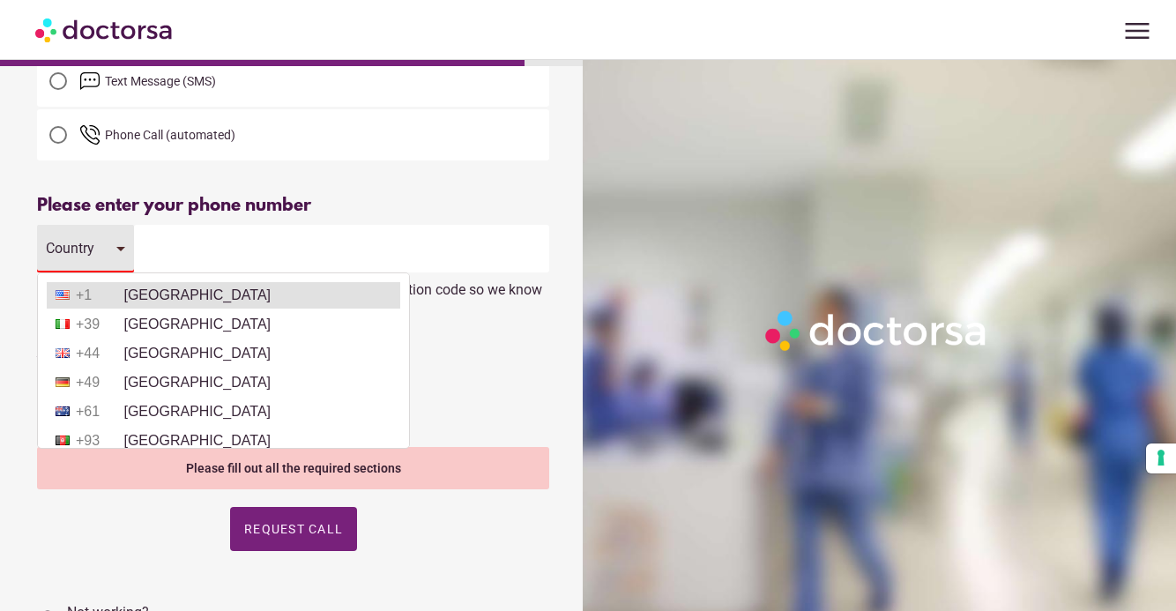
click at [131, 289] on li "+1 United States" at bounding box center [224, 295] width 354 height 26
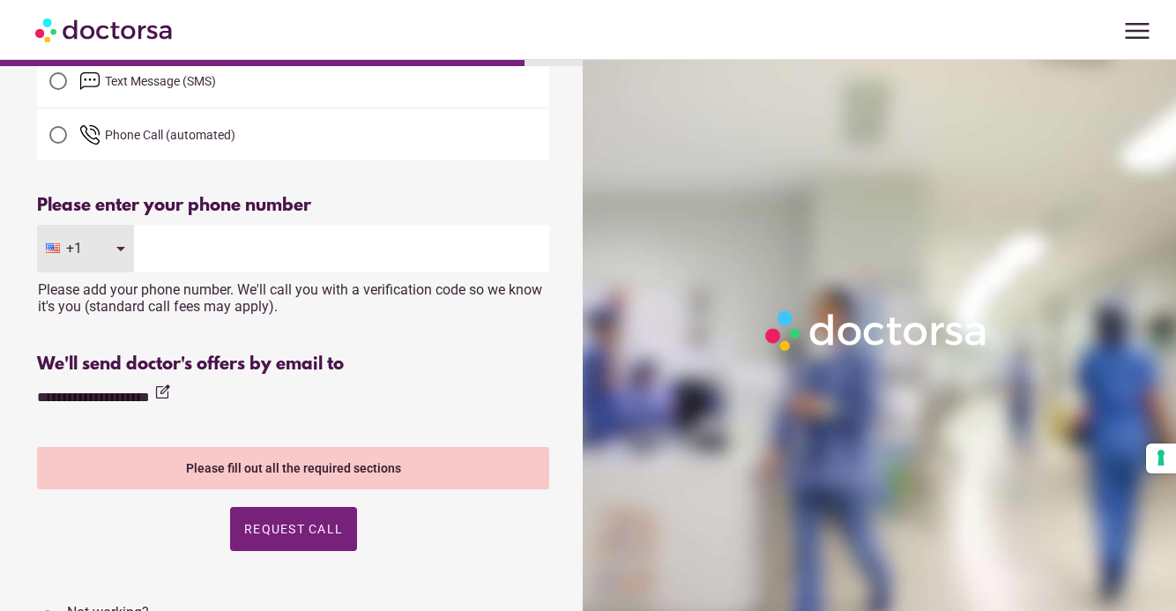
click at [202, 246] on input "tel" at bounding box center [341, 249] width 415 height 48
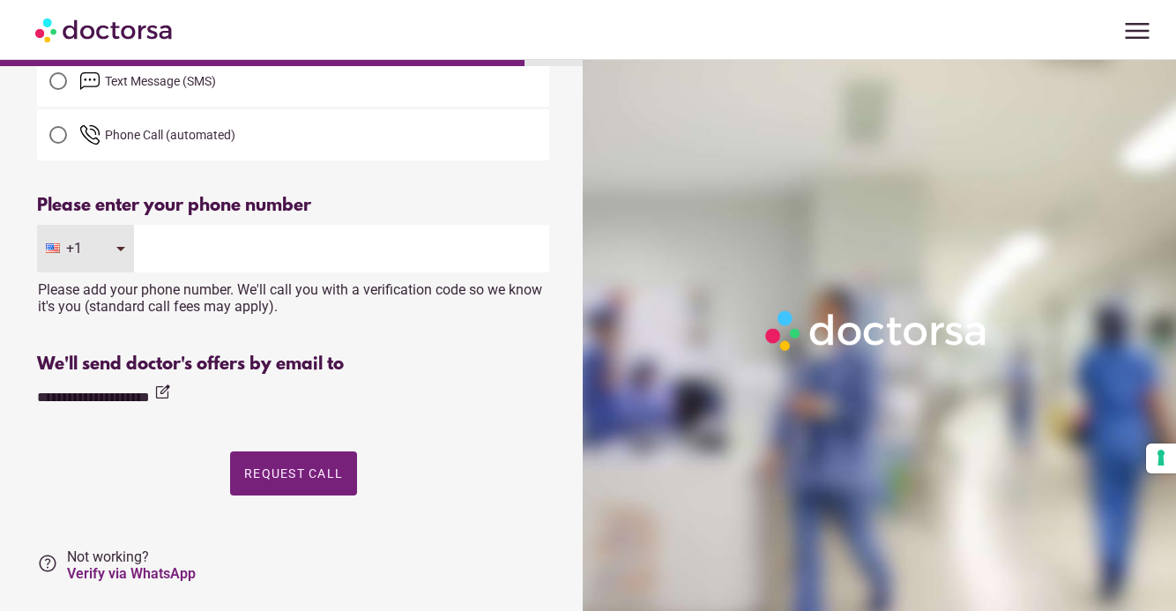
type input "**********"
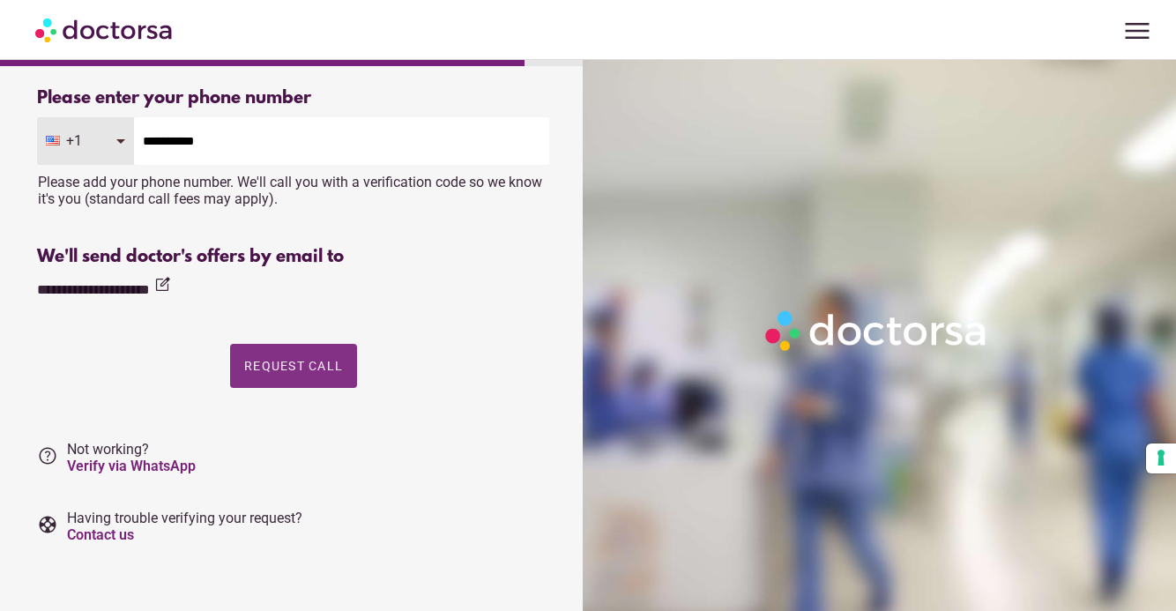
scroll to position [242, 0]
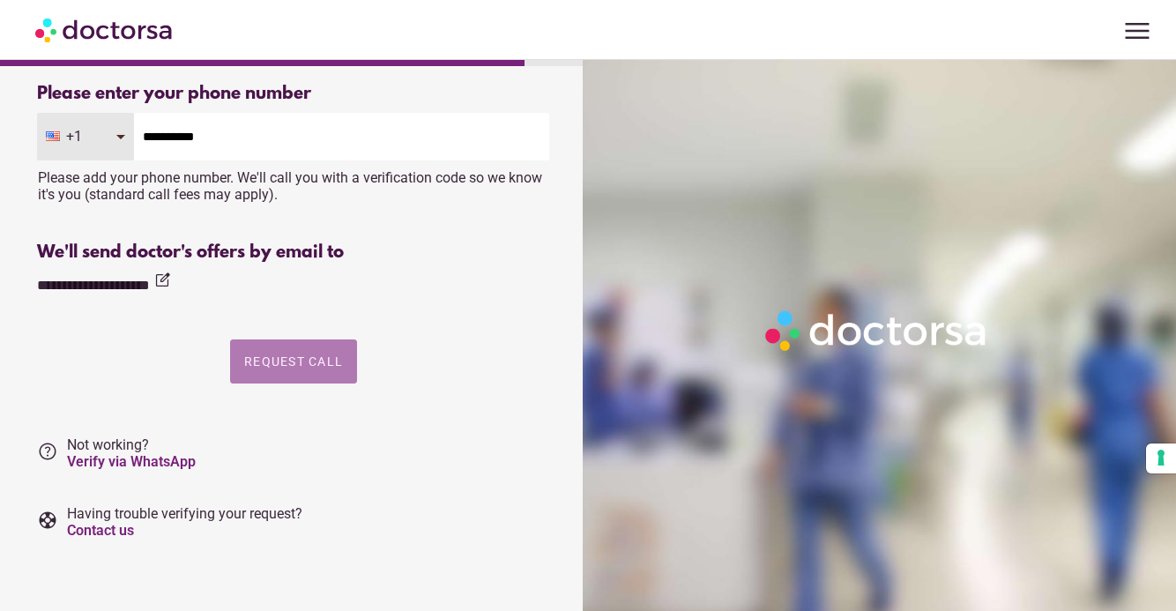
click at [308, 354] on span "Request Call" at bounding box center [293, 361] width 99 height 14
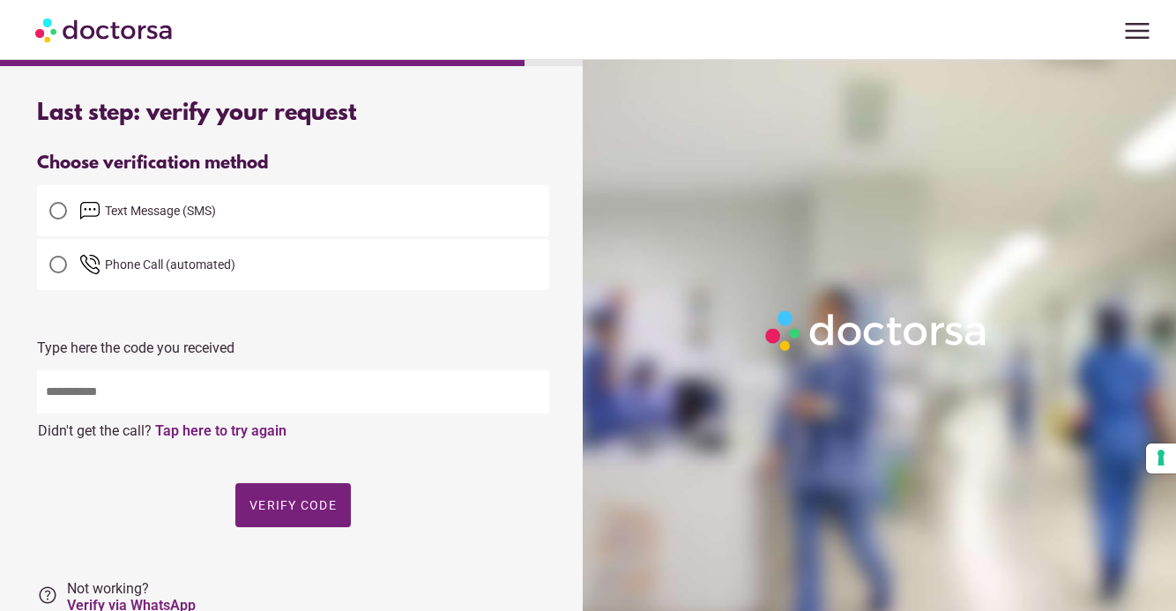
click at [237, 389] on input "text" at bounding box center [293, 391] width 512 height 43
type input "*****"
click at [285, 504] on span "Verify code" at bounding box center [293, 505] width 87 height 14
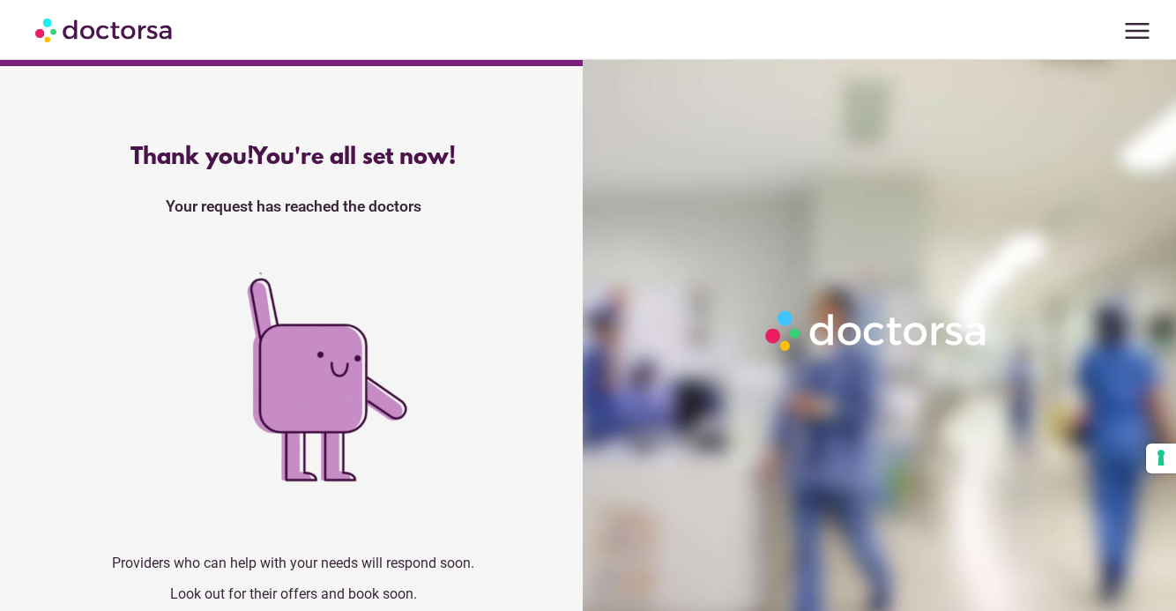
scroll to position [20, 0]
